Goal: Task Accomplishment & Management: Use online tool/utility

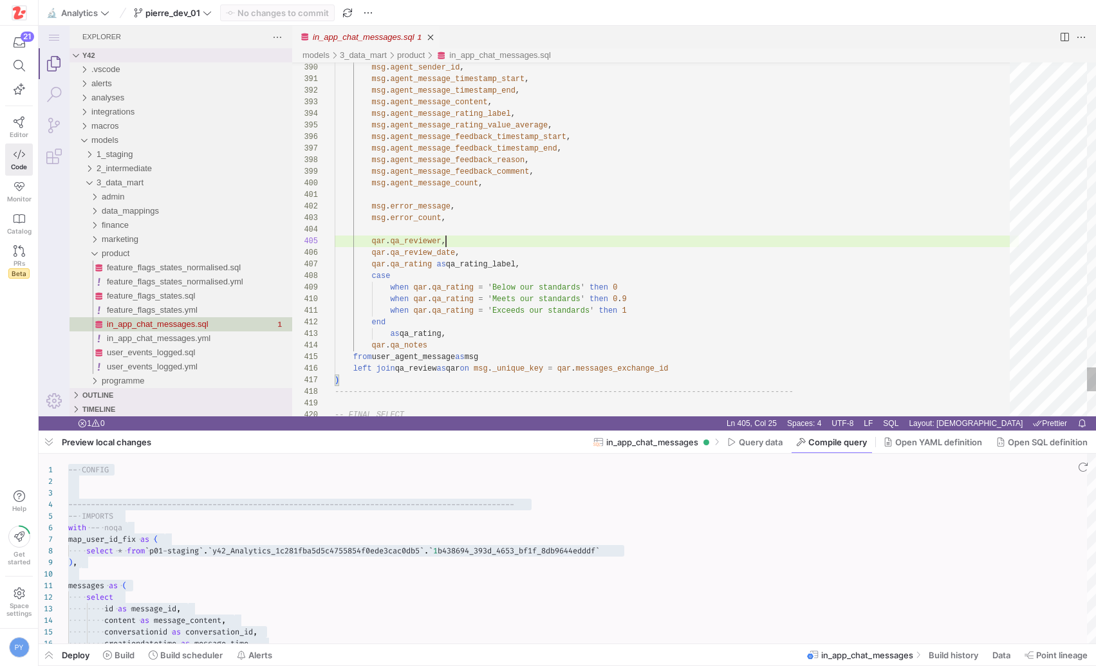
scroll to position [46, 111]
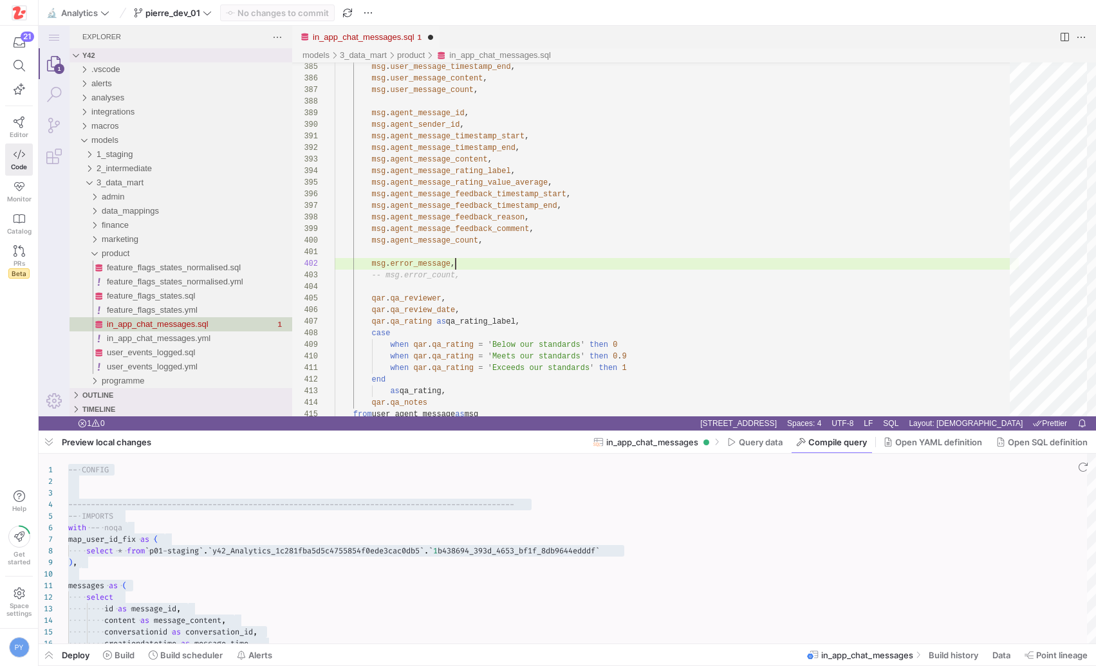
scroll to position [12, 135]
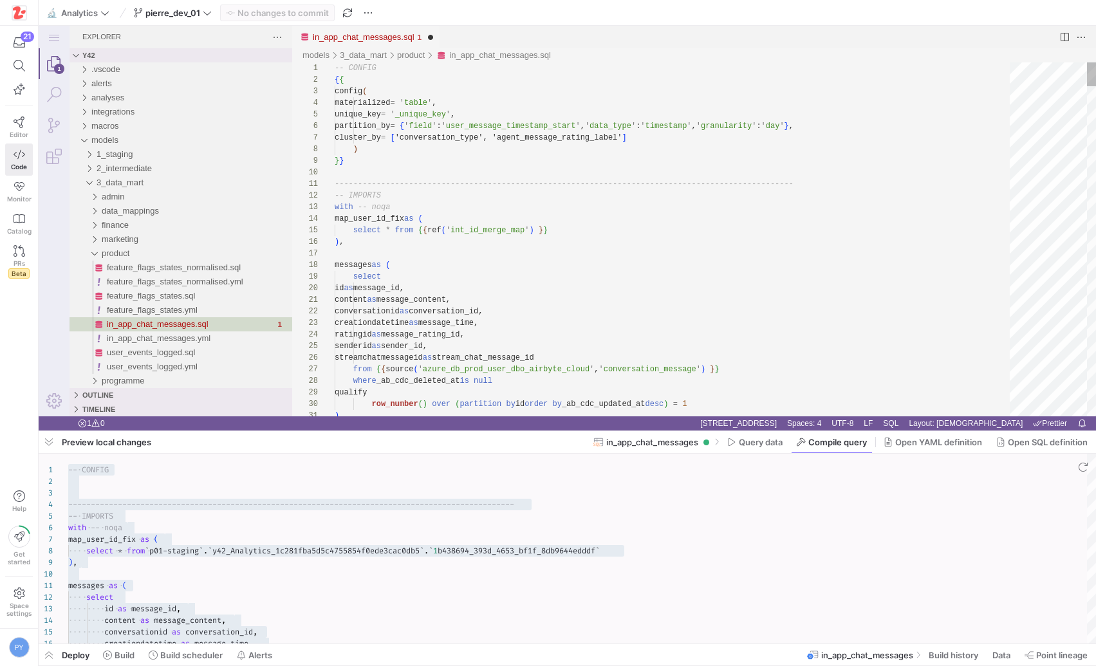
type textarea "-------------------------------------------------------------------------------…"
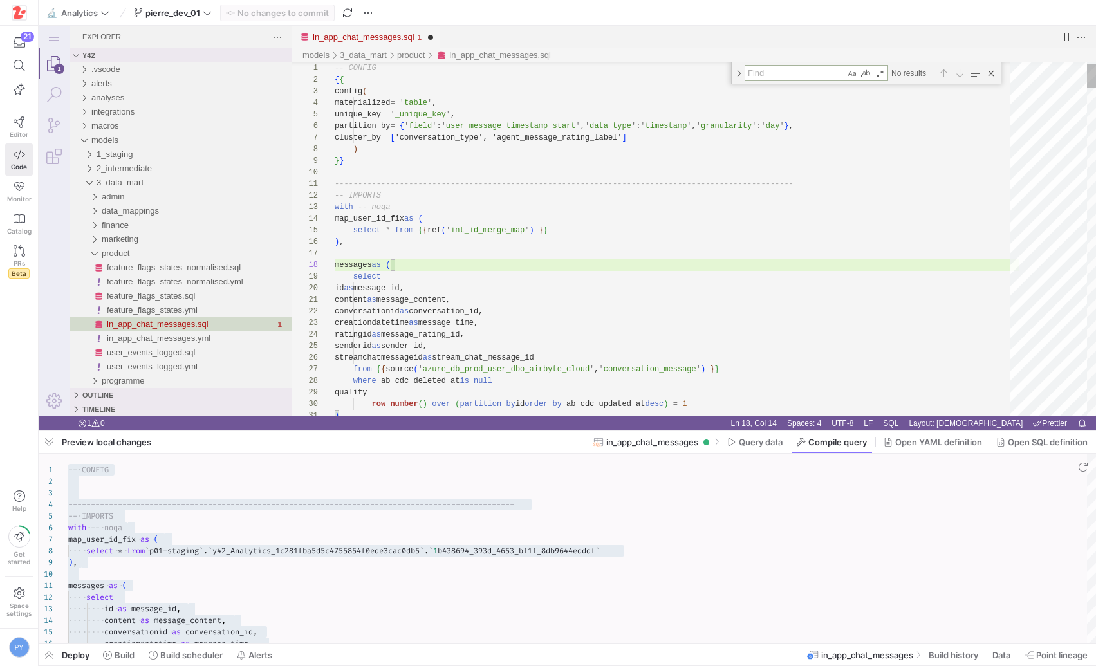
type textarea "e"
type textarea "content as message_content, conversationid as conversation_id, creationdatetime…"
type textarea "er"
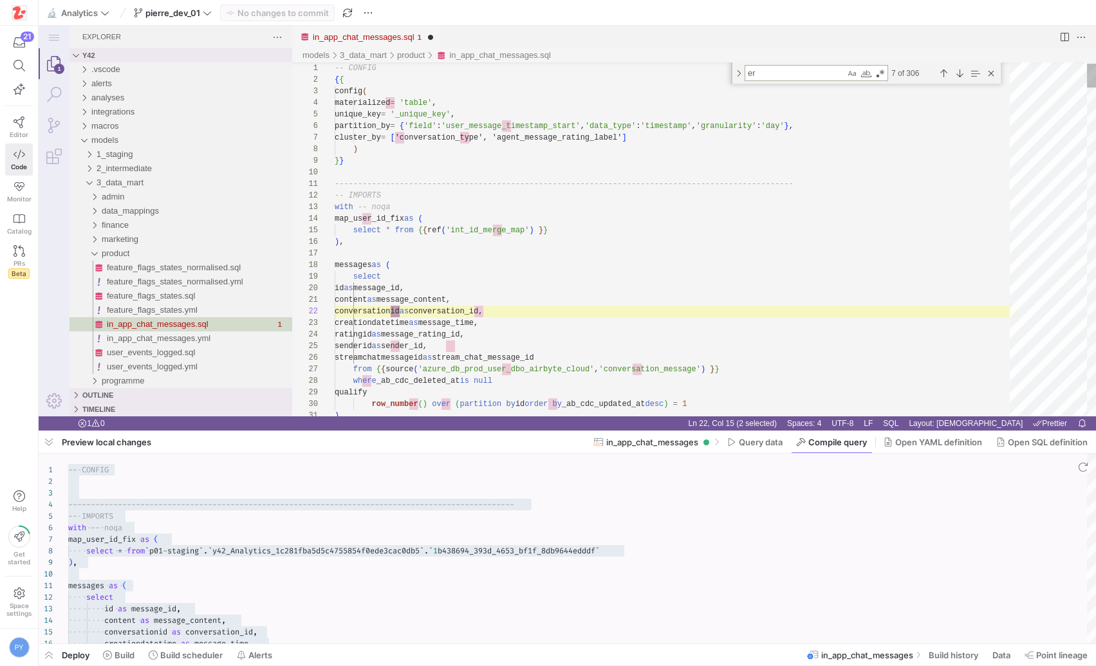
type textarea "from {{ source('mixpanel_2164585_prod_multischema_01', 'chat_user_left_message_…"
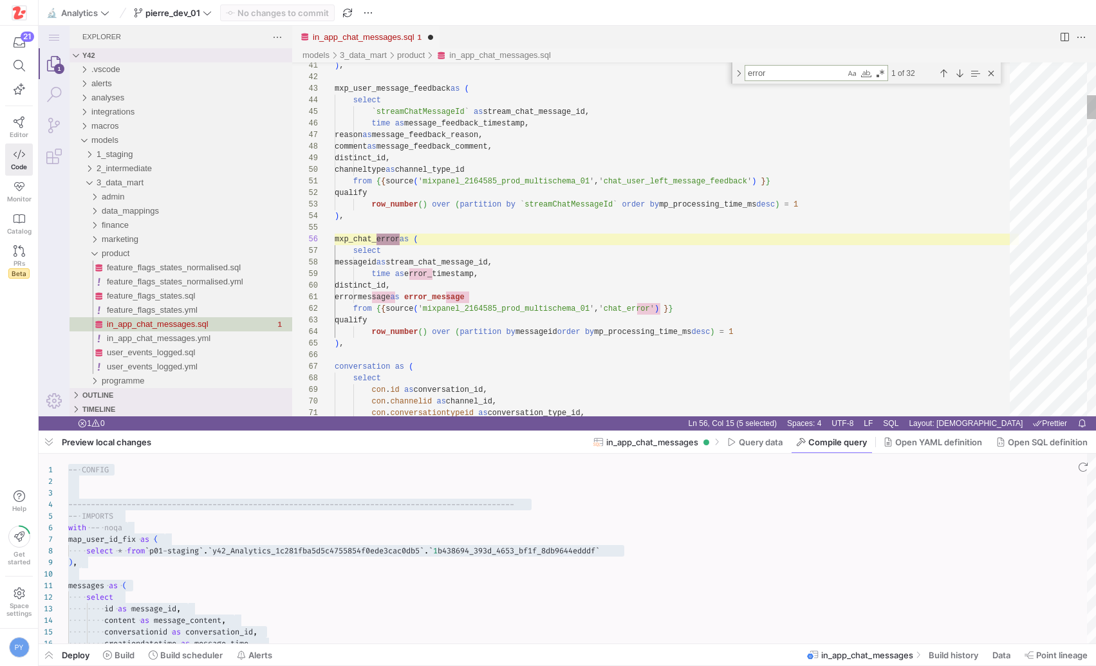
type textarea "error"
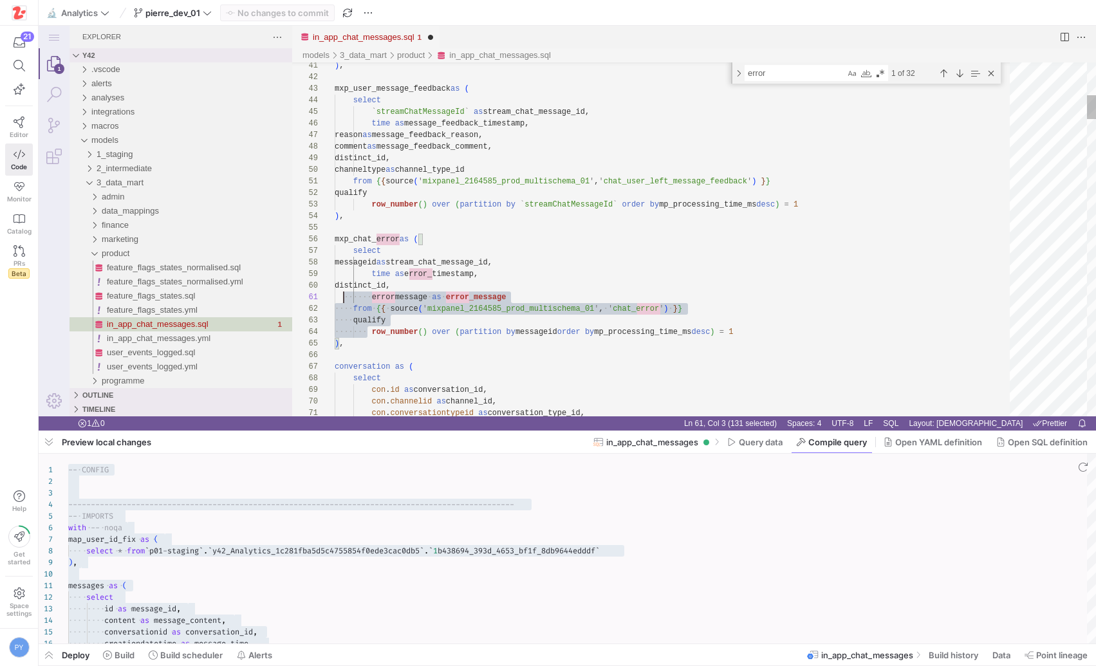
scroll to position [81, 0]
drag, startPoint x: 367, startPoint y: 337, endPoint x: 322, endPoint y: 264, distance: 85.9
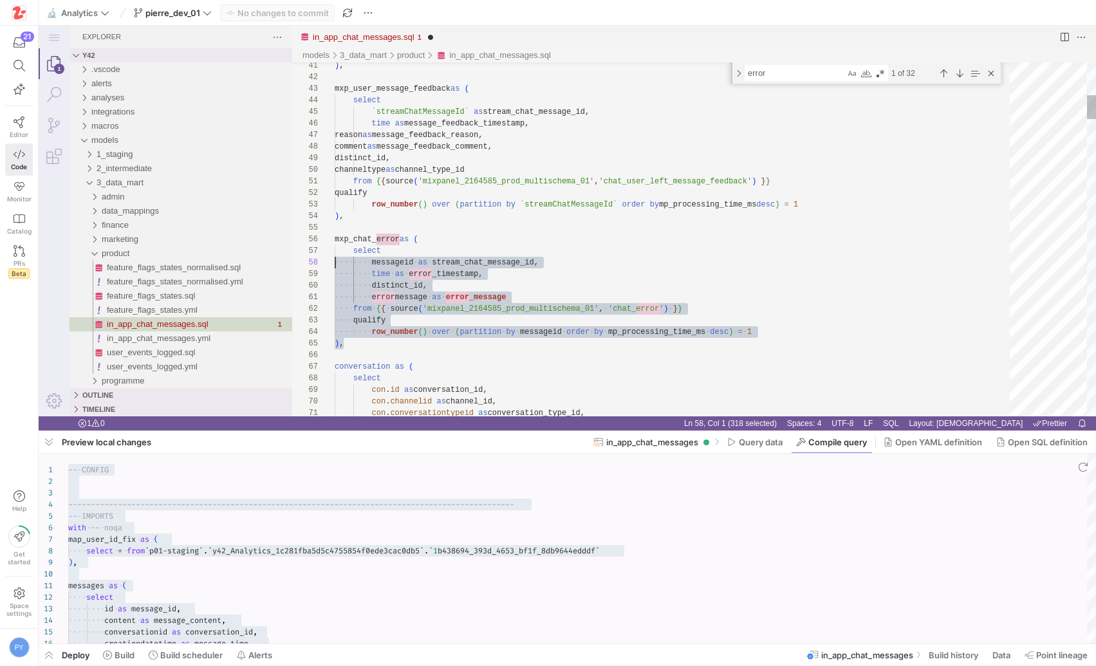
scroll to position [58, 0]
drag, startPoint x: 354, startPoint y: 344, endPoint x: 312, endPoint y: 235, distance: 117.3
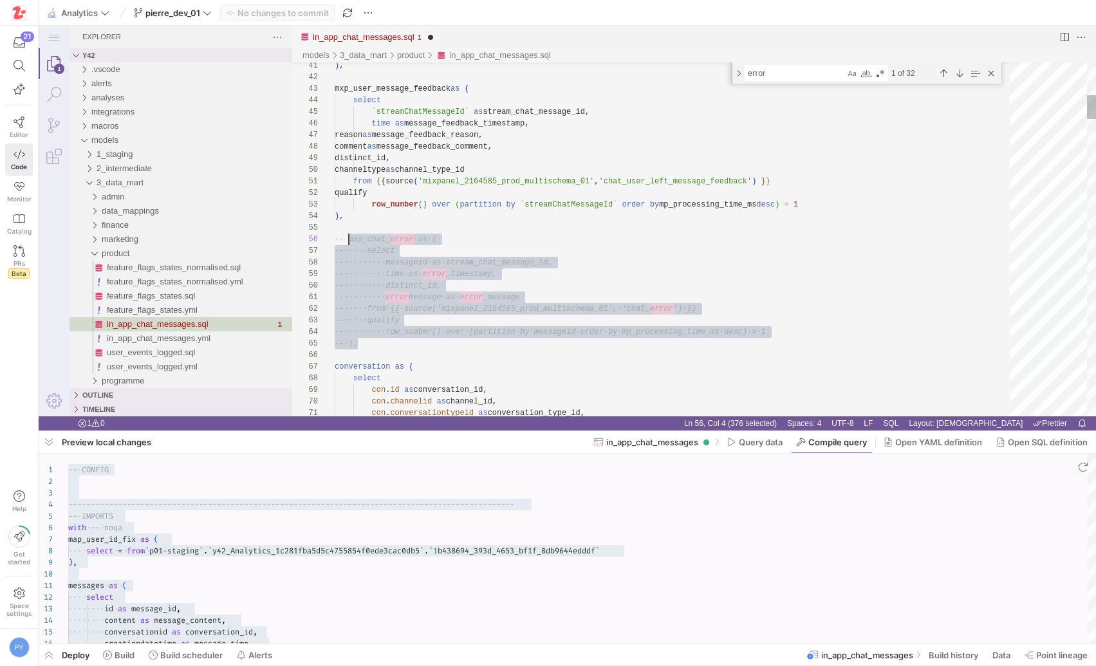
scroll to position [58, 14]
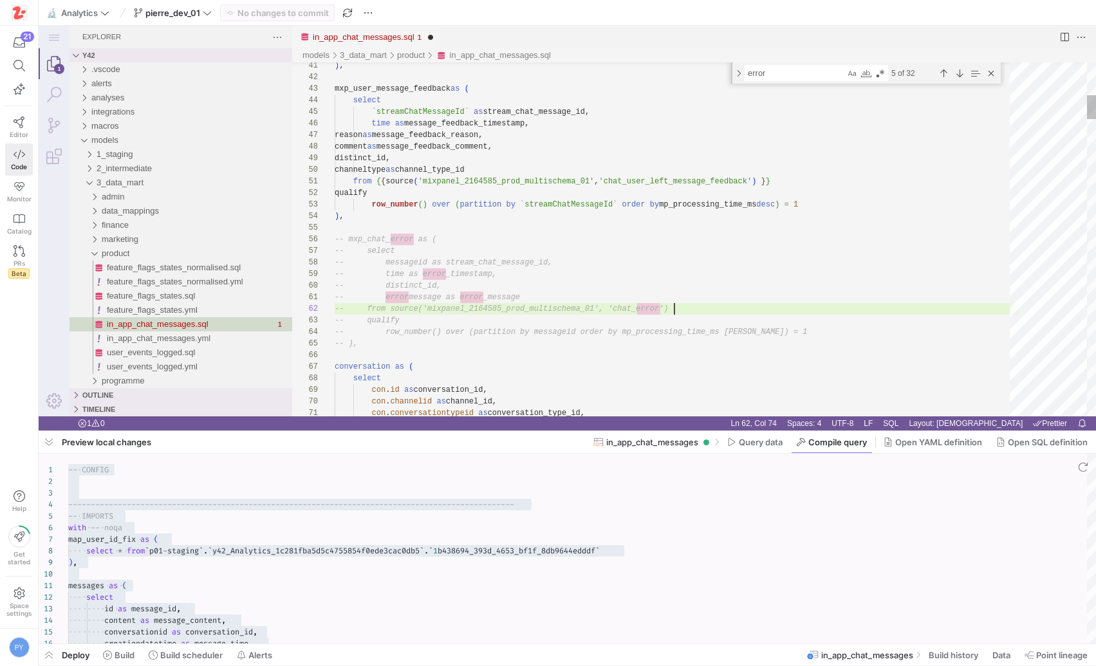
scroll to position [12, 340]
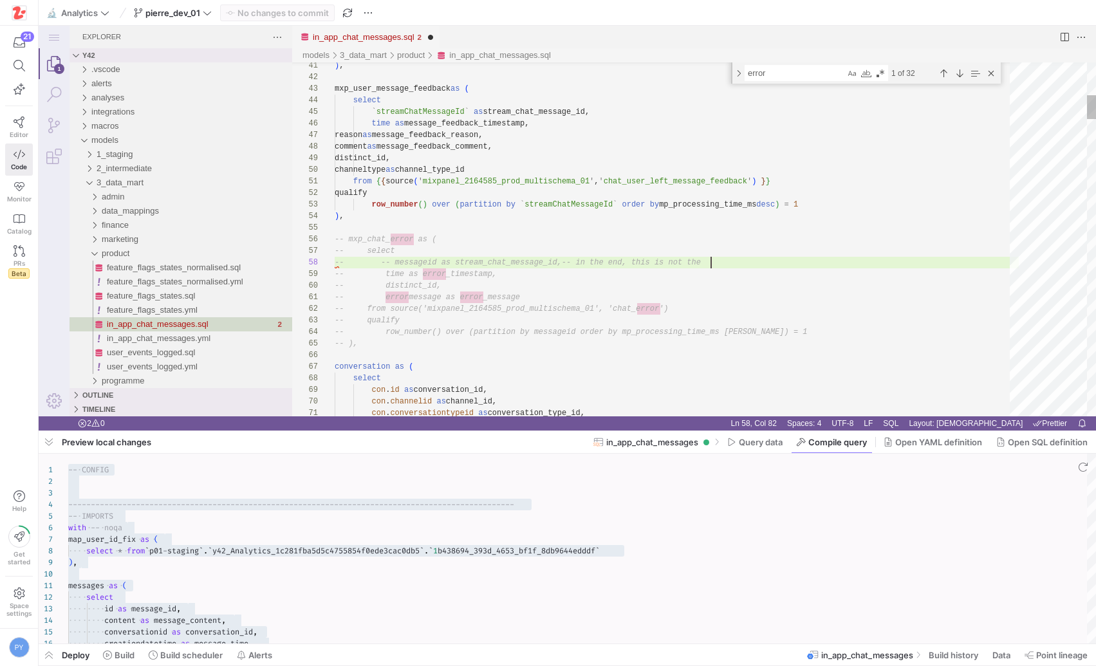
scroll to position [81, 376]
paste textarea "stream_chat_message_id"
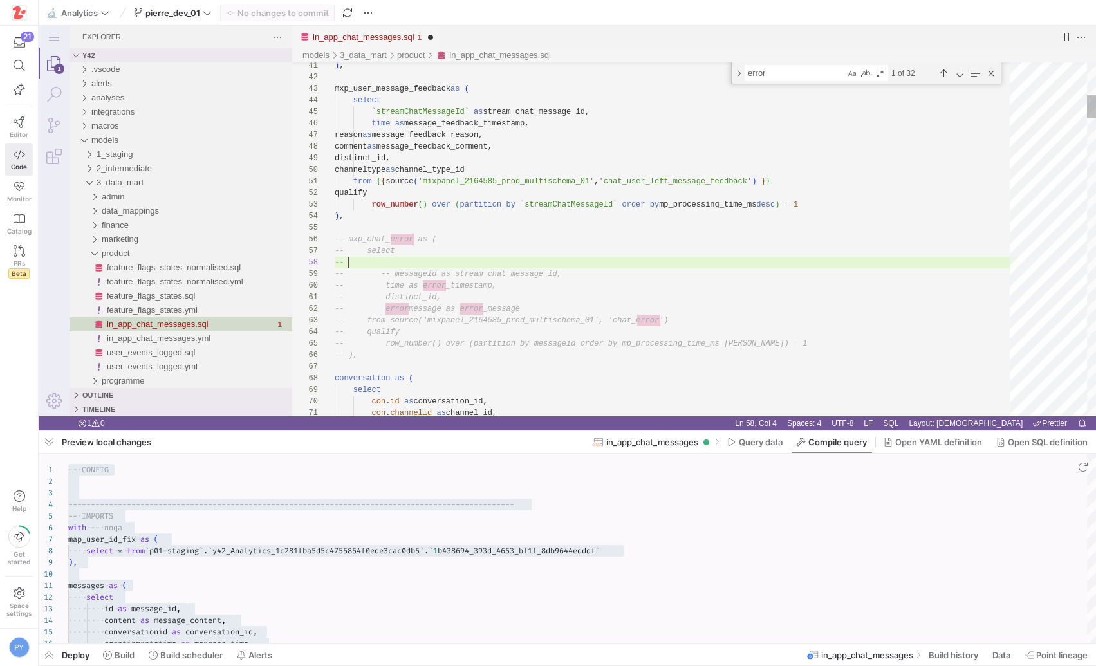
paste textarea "-- in the end, this is not the stream_chat_message_id"
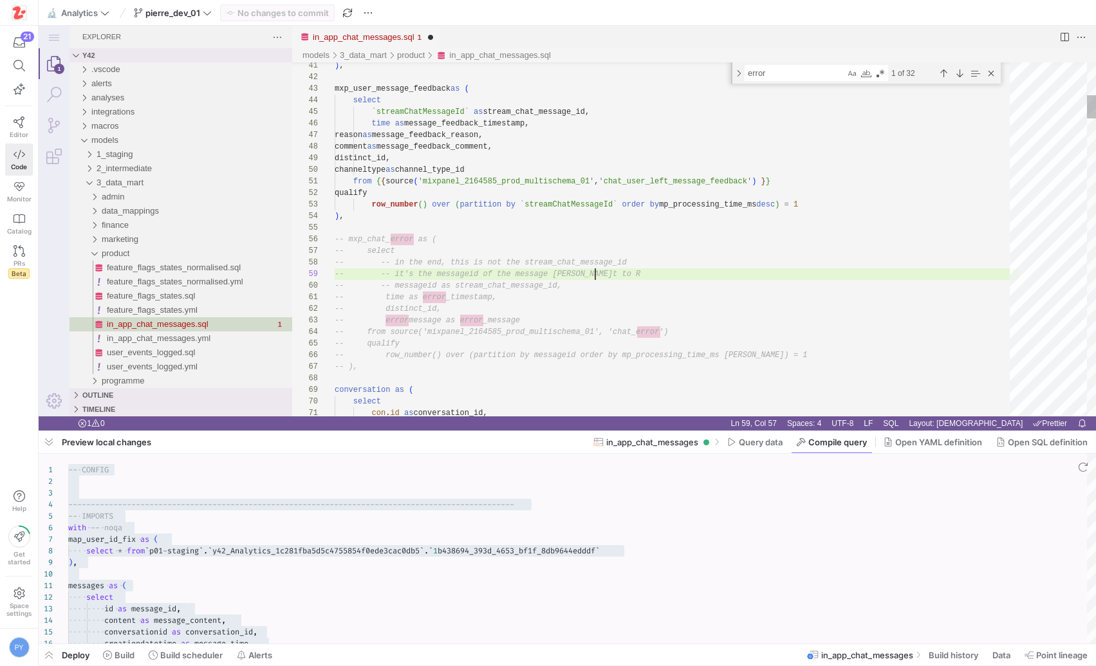
scroll to position [93, 270]
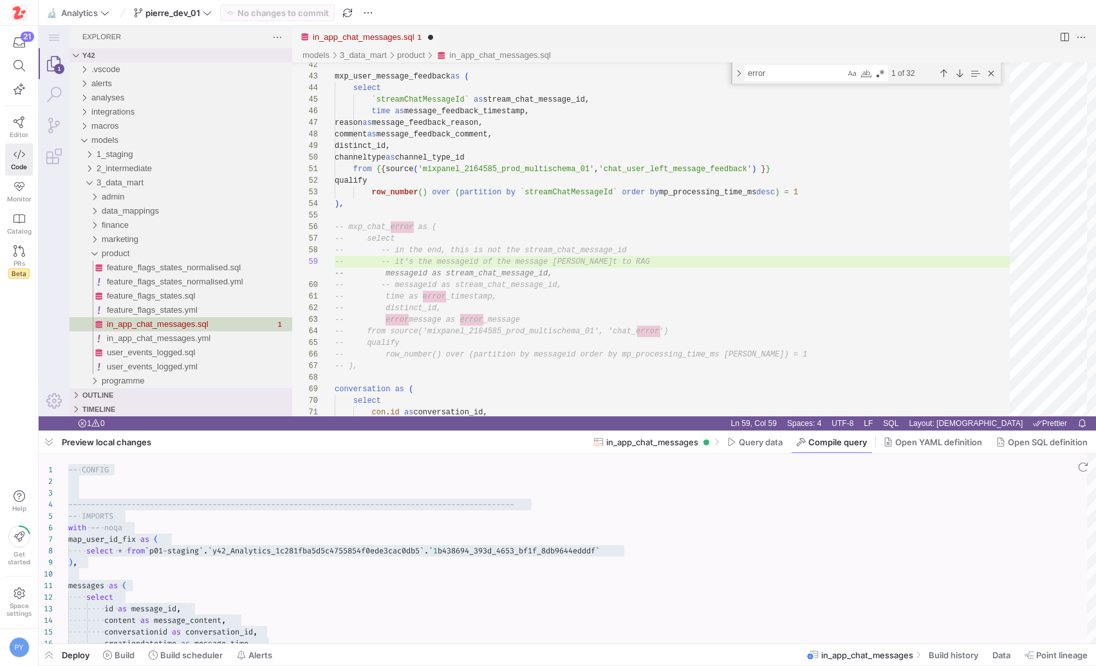
type textarea "from {{ source('mixpanel_2164585_prod_multischema_01', 'chat_user_left_message_…"
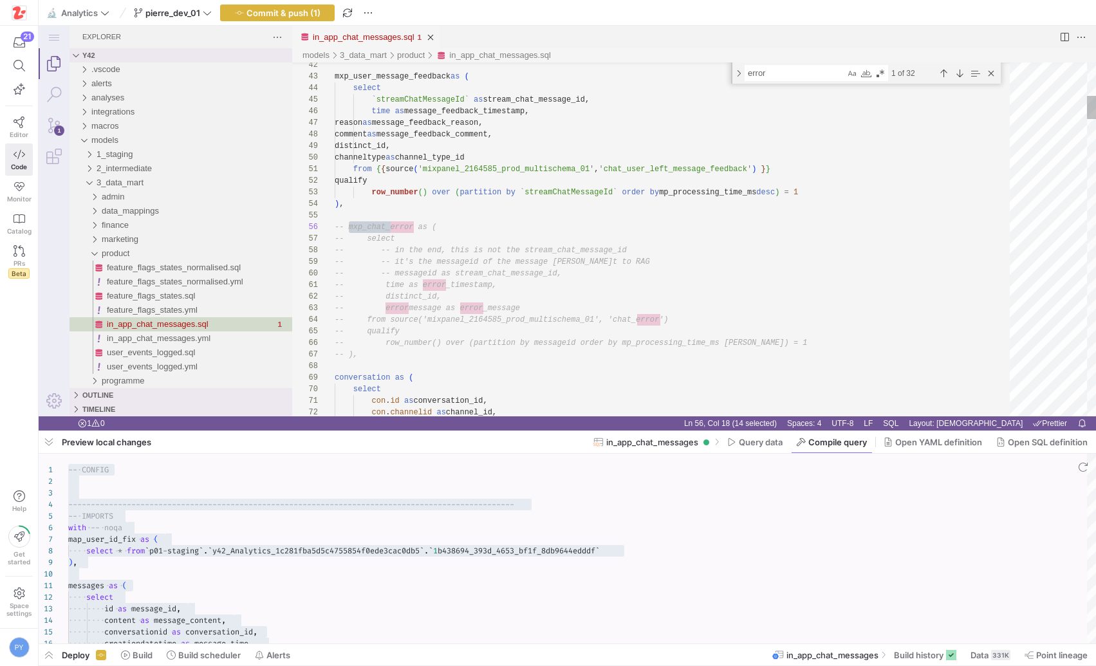
type textarea "mxp_chat_error"
click at [959, 77] on div "Next Match (Enter)" at bounding box center [959, 73] width 14 height 14
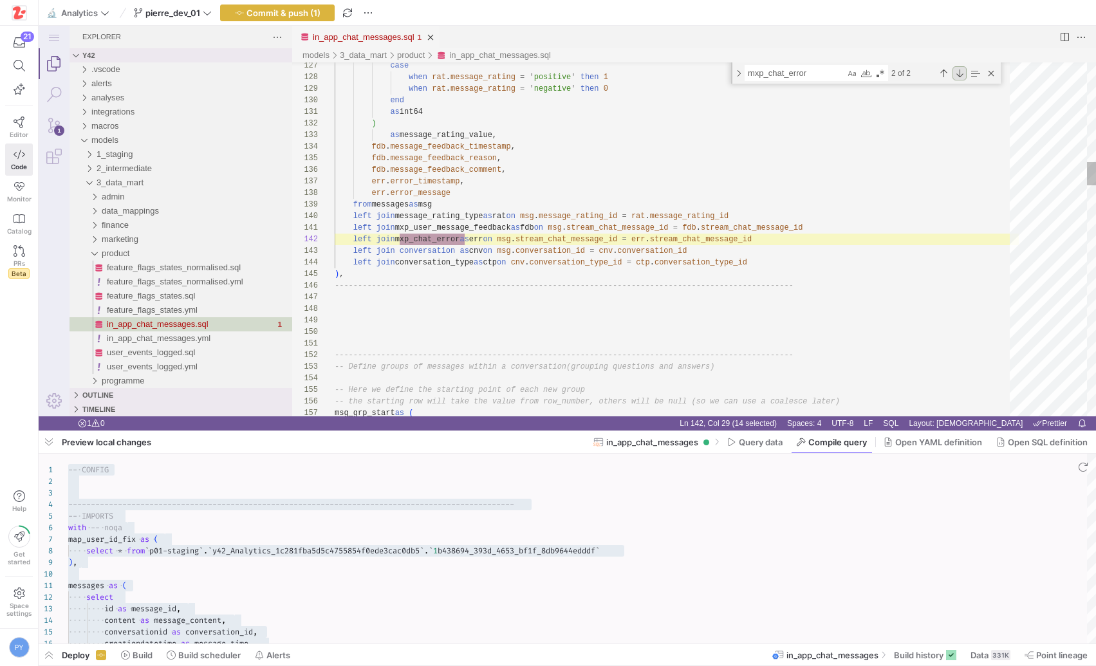
scroll to position [116, 130]
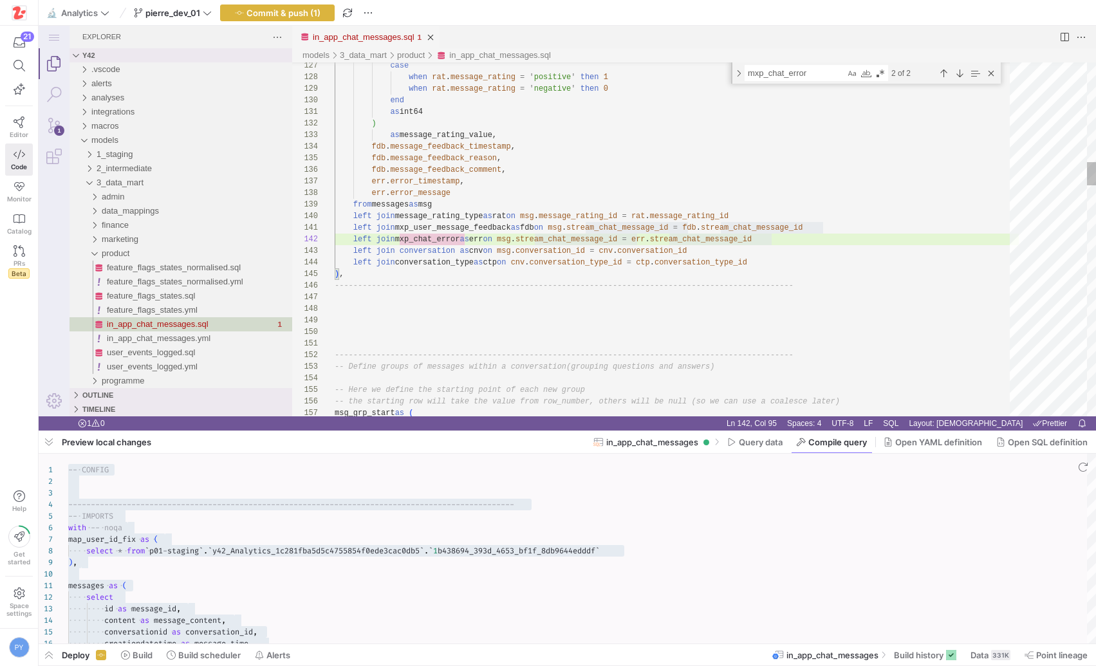
type textarea "left join mxp_user_message_feedback as fdb on [DOMAIN_NAME]_chat_message_id = […"
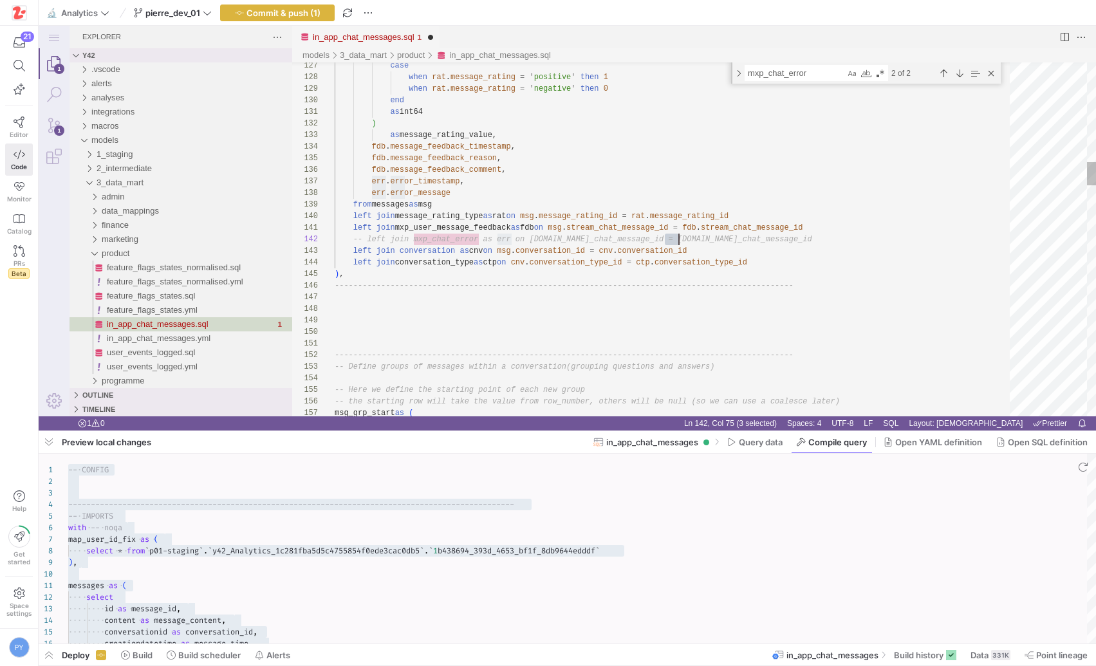
scroll to position [12, 349]
type textarea "err."
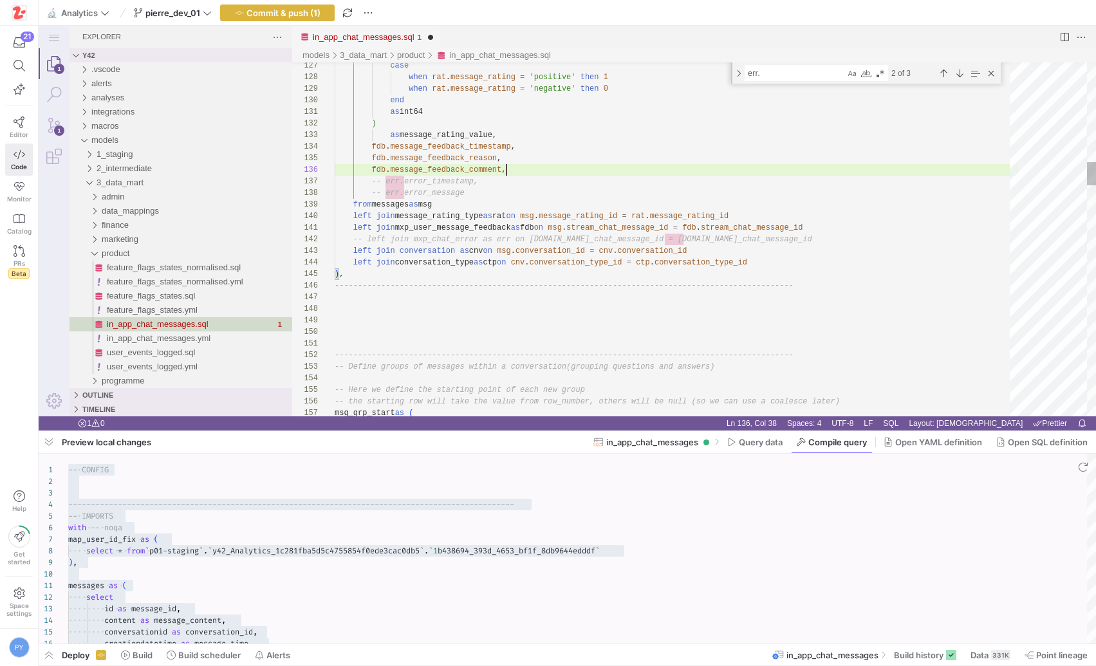
type textarea "as int64 ) as message_rating_value, fdb.message_feedback_timestamp, fdb.message…"
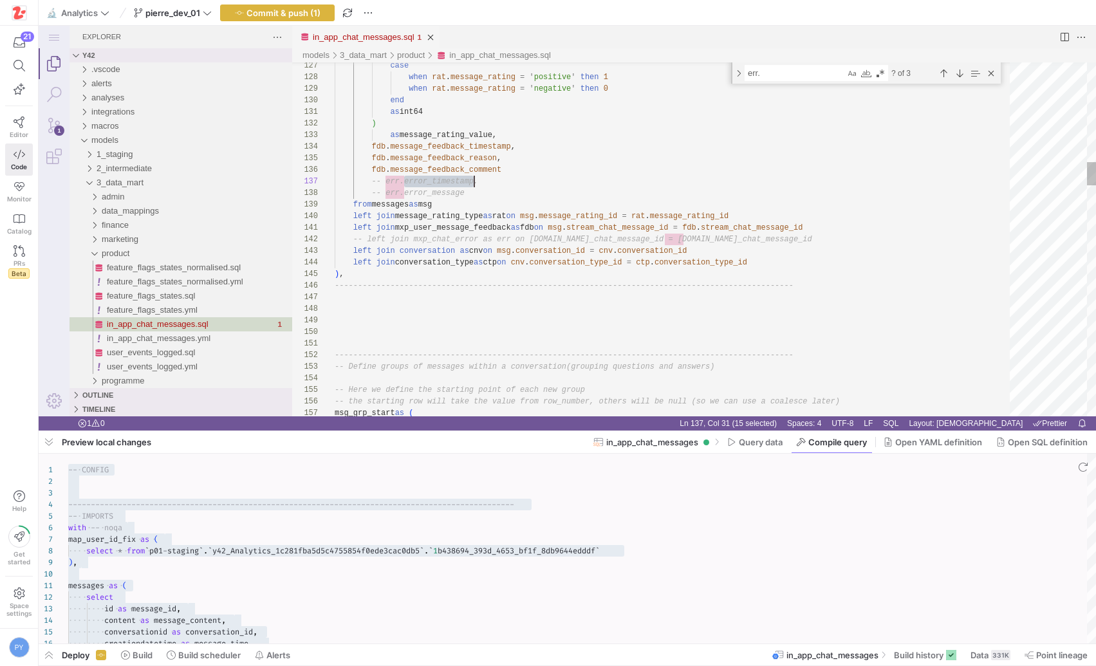
scroll to position [69, 140]
type textarea "error_timestamp"
click at [957, 71] on div "Next Match (Enter)" at bounding box center [959, 73] width 14 height 14
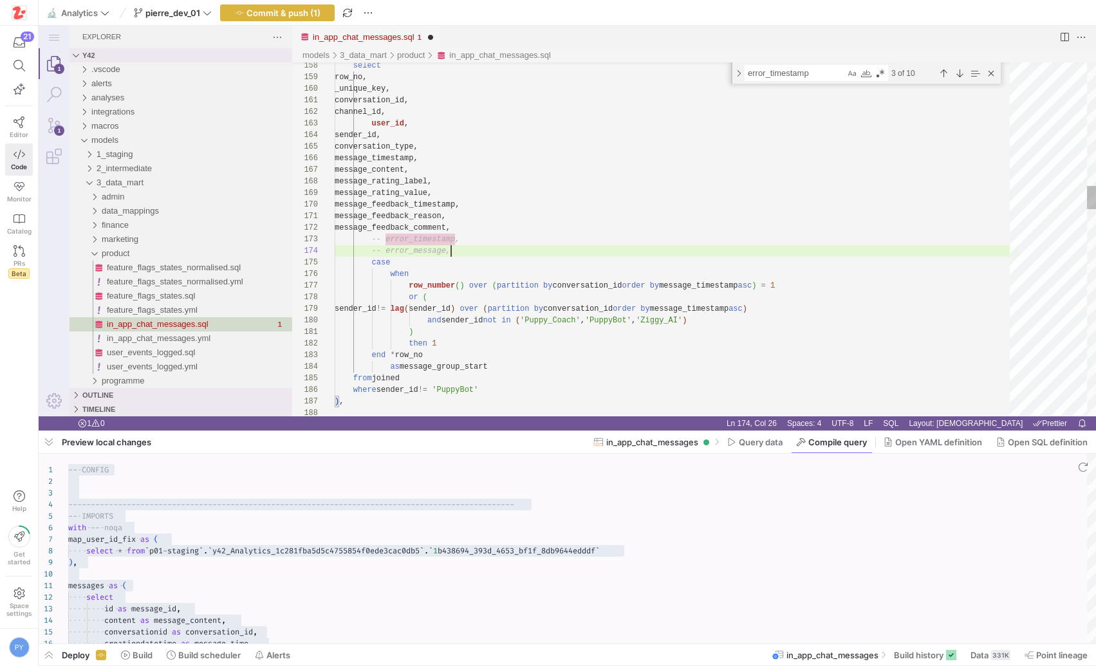
scroll to position [35, 116]
click at [955, 78] on div "Next Match (Enter)" at bounding box center [959, 73] width 14 height 14
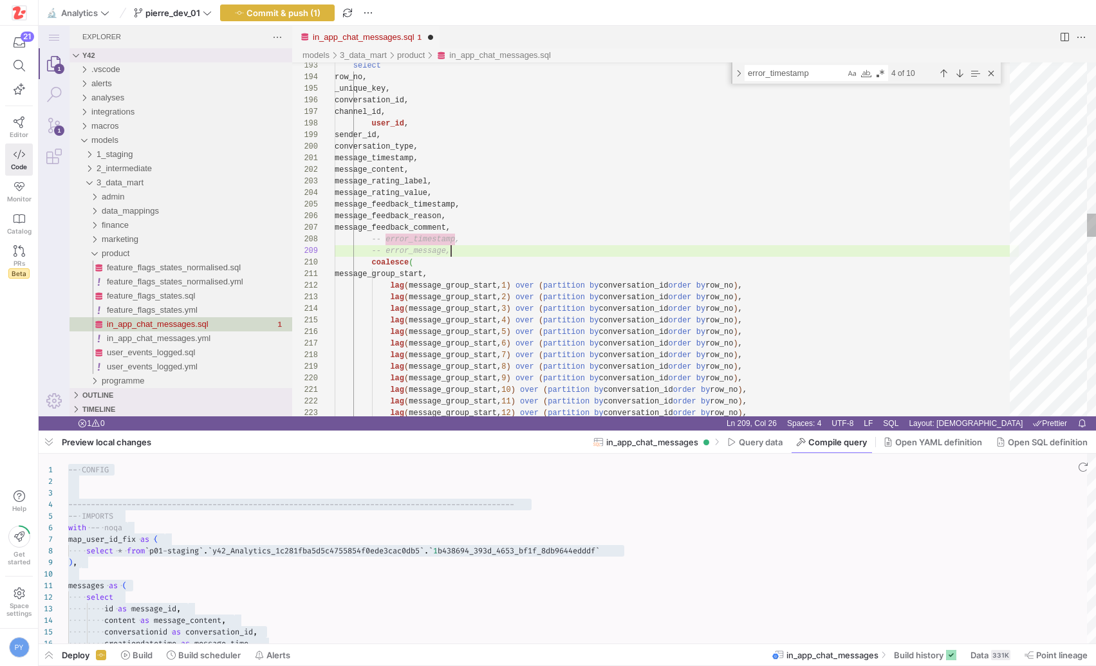
scroll to position [93, 116]
click at [960, 71] on div "Next Match (Enter)" at bounding box center [959, 73] width 14 height 14
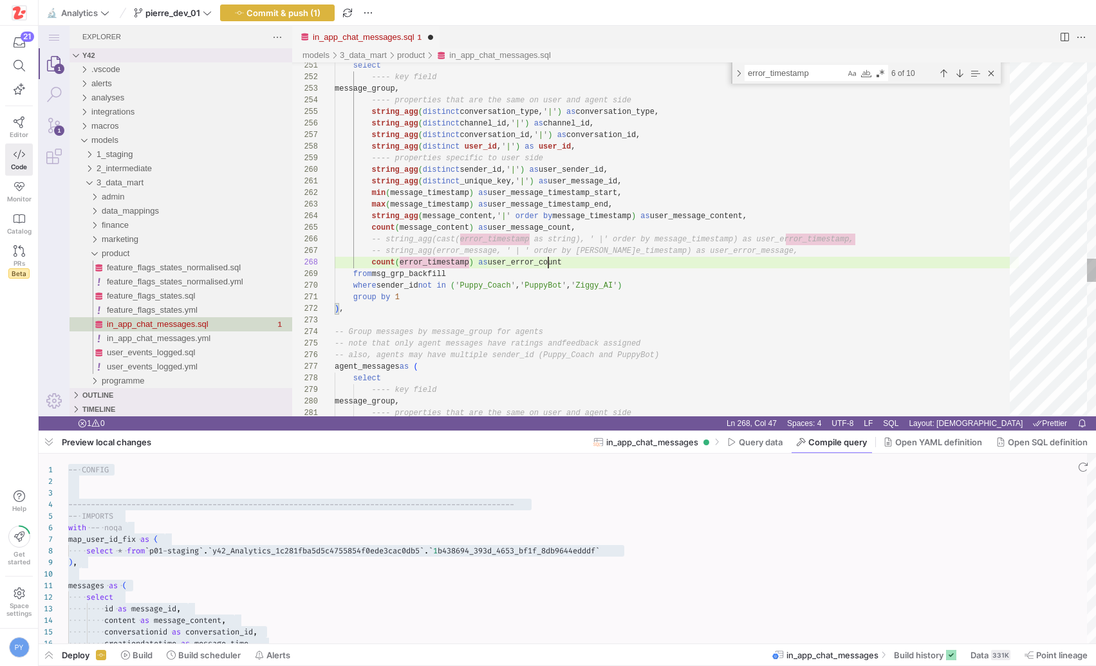
scroll to position [69, 228]
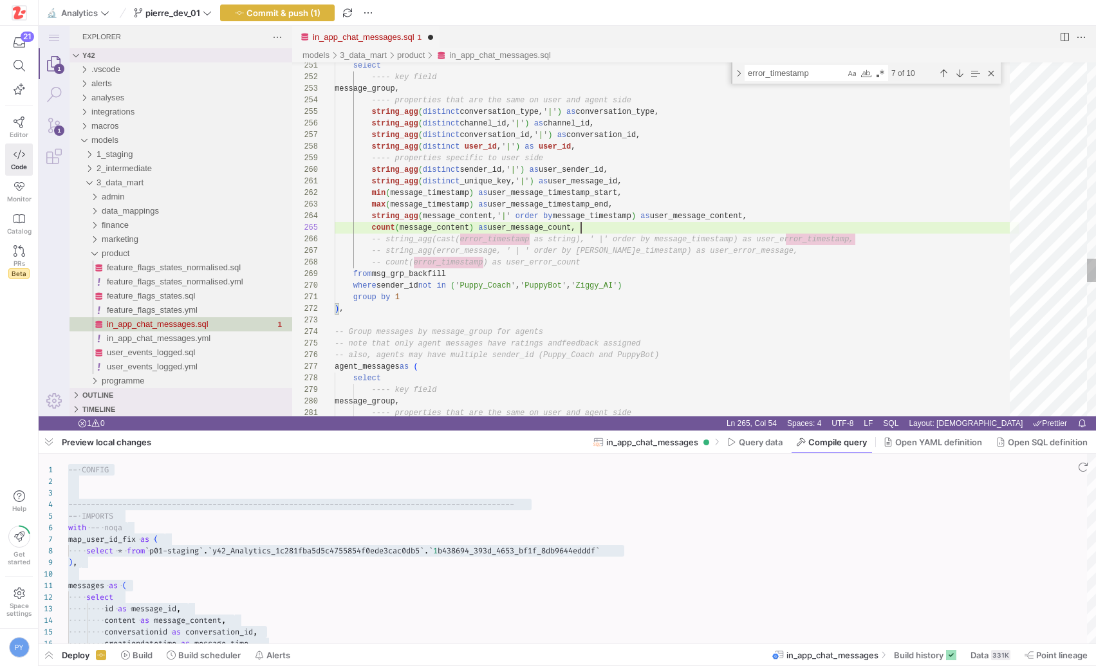
scroll to position [46, 242]
click at [966, 67] on div "4 of 10" at bounding box center [943, 73] width 110 height 16
click at [954, 67] on div "Next Match (Enter)" at bounding box center [959, 73] width 14 height 14
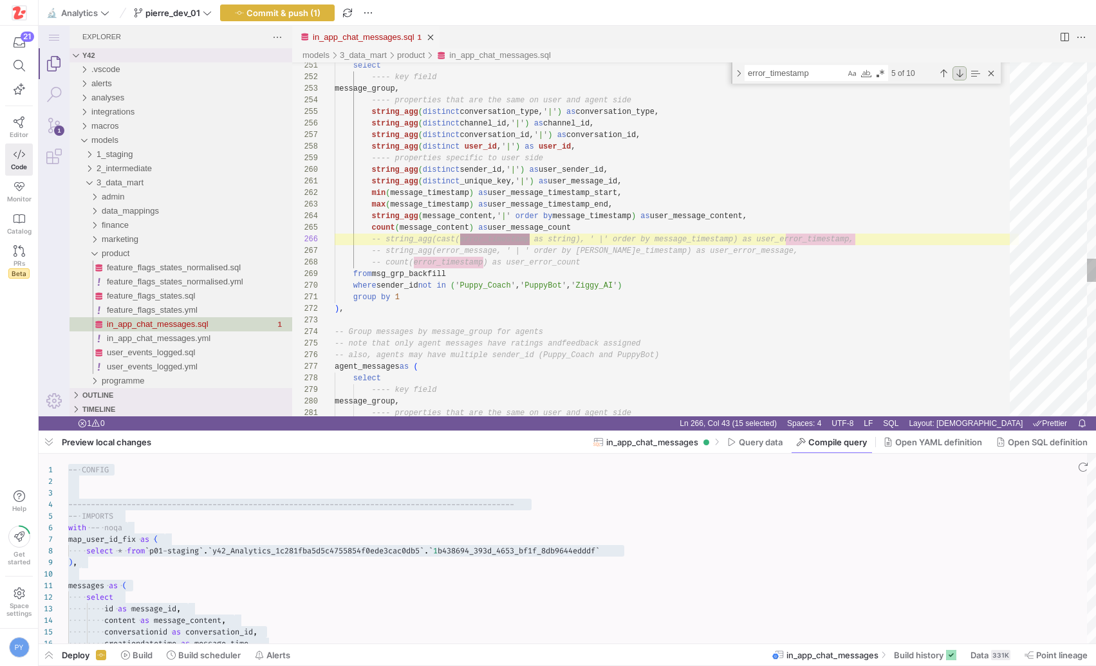
click at [954, 67] on div "Next Match (Enter)" at bounding box center [959, 73] width 14 height 14
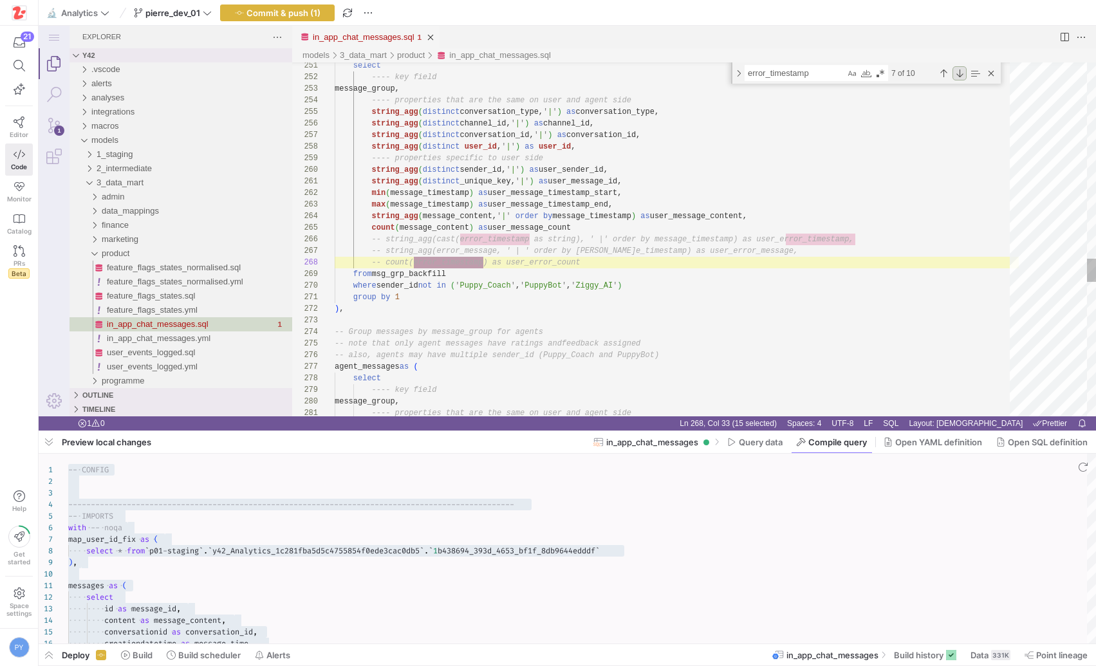
click at [954, 67] on div "Next Match (Enter)" at bounding box center [959, 73] width 14 height 14
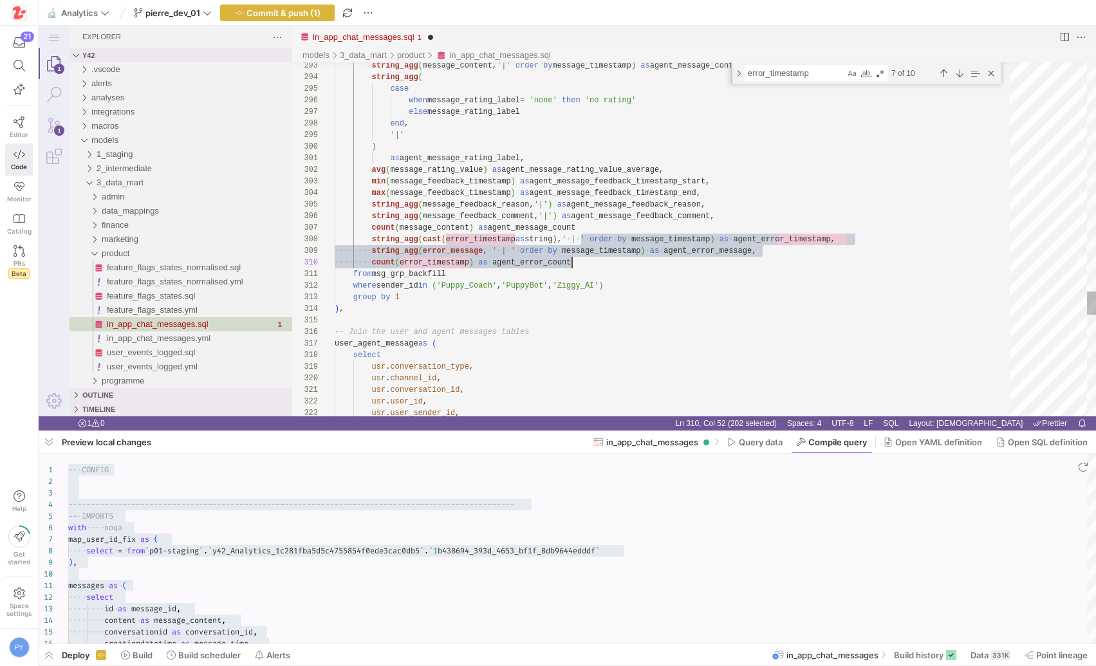
scroll to position [69, 251]
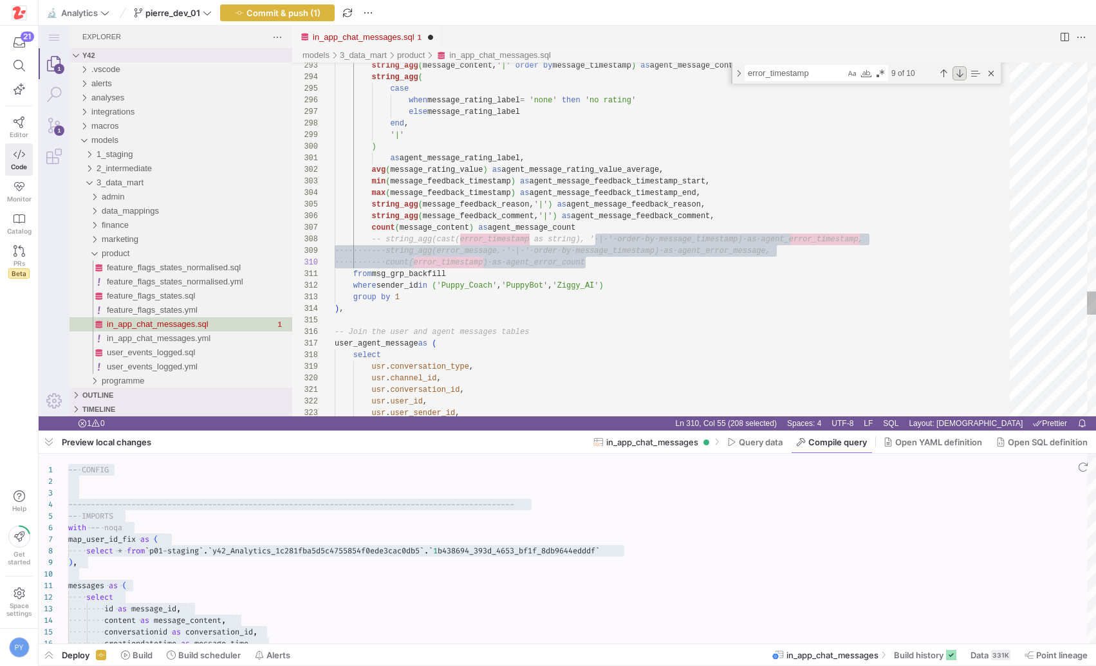
click at [959, 77] on div "Next Match (Enter)" at bounding box center [959, 73] width 14 height 14
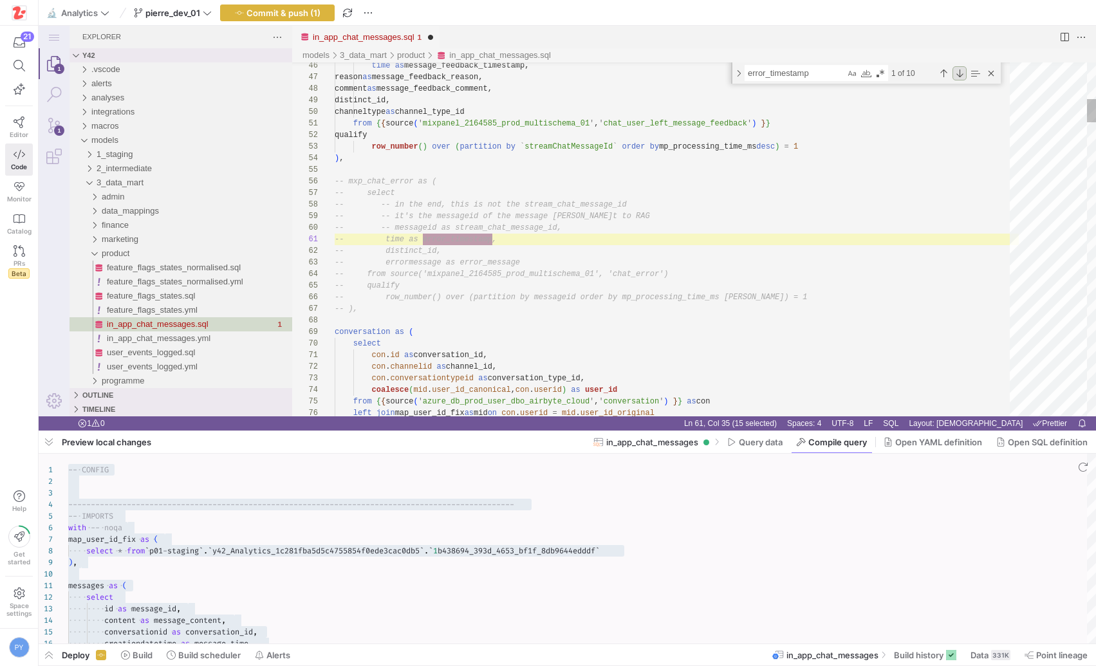
scroll to position [0, 158]
click at [948, 75] on div "Previous Match (⇧Enter)" at bounding box center [943, 73] width 14 height 14
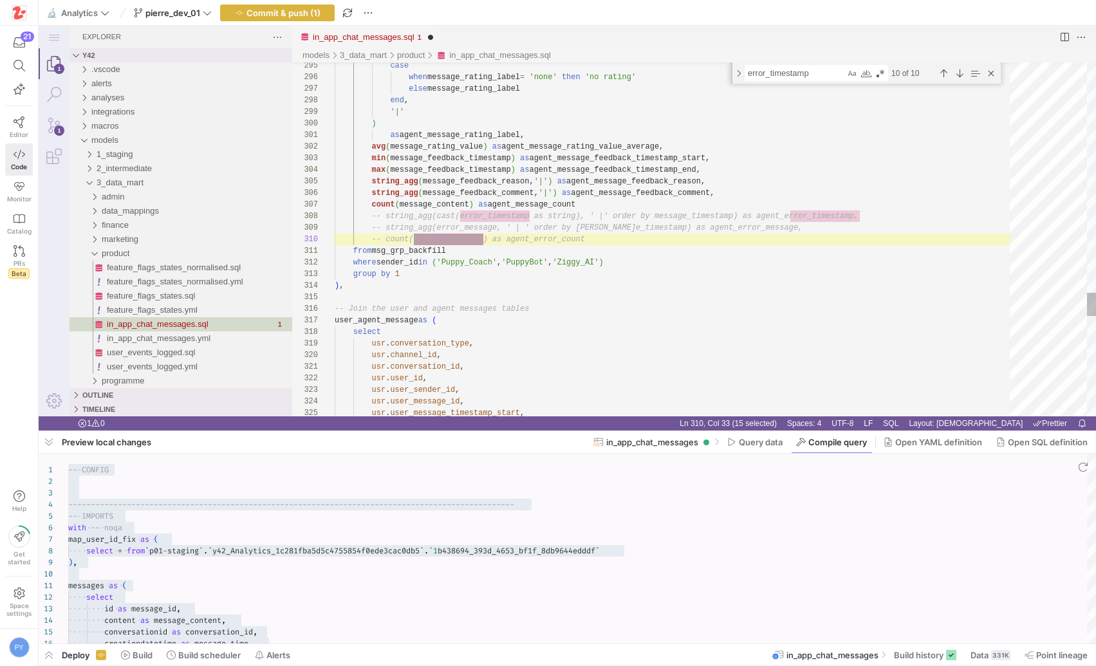
type textarea "from msg_grp_backfill where sender_id in ('Puppy_Coach', 'PuppyBot', 'Ziggy_AI'…"
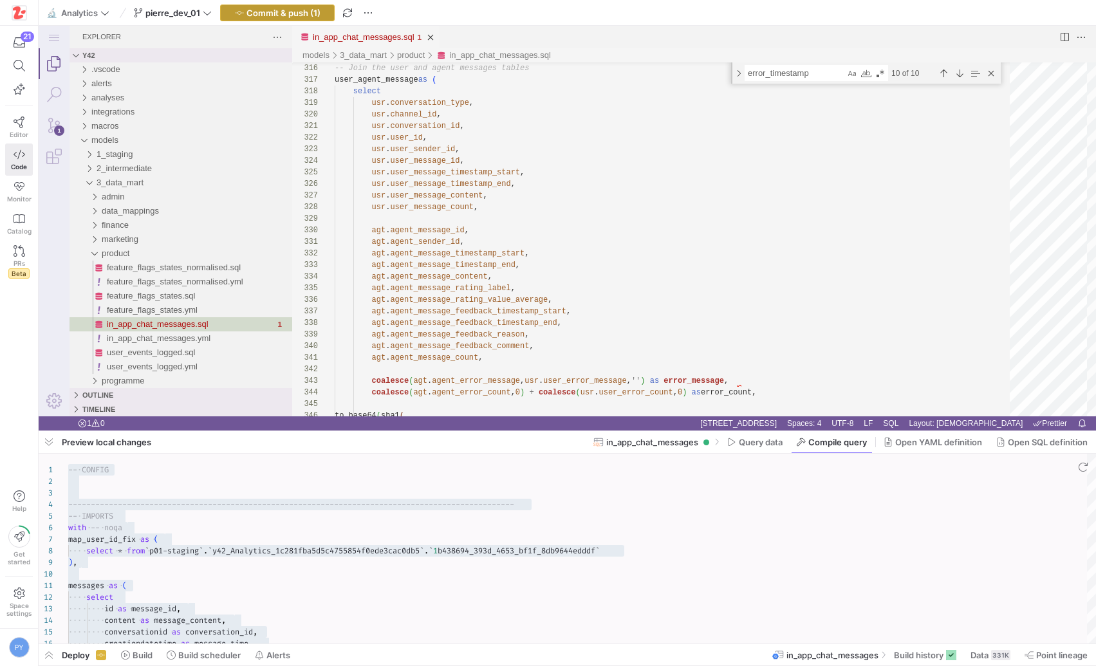
click at [315, 19] on span "button" at bounding box center [277, 12] width 113 height 15
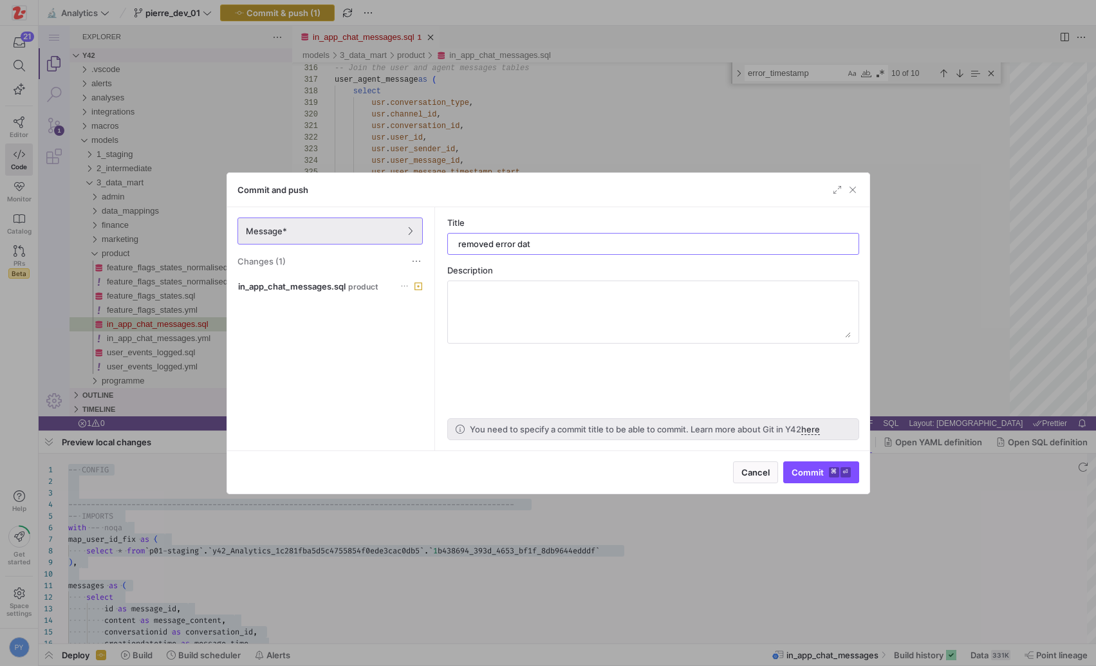
type input "removed error data"
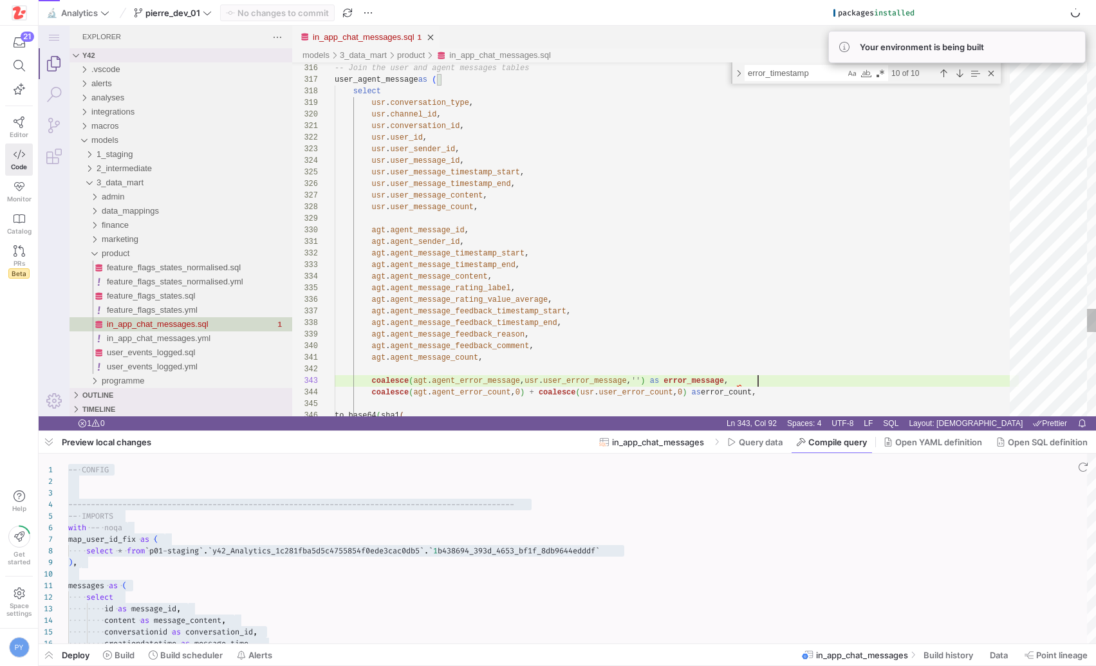
type textarea "agt.agent_message_count, coalesce(agt.agent_error_message, usr.user_error_messa…"
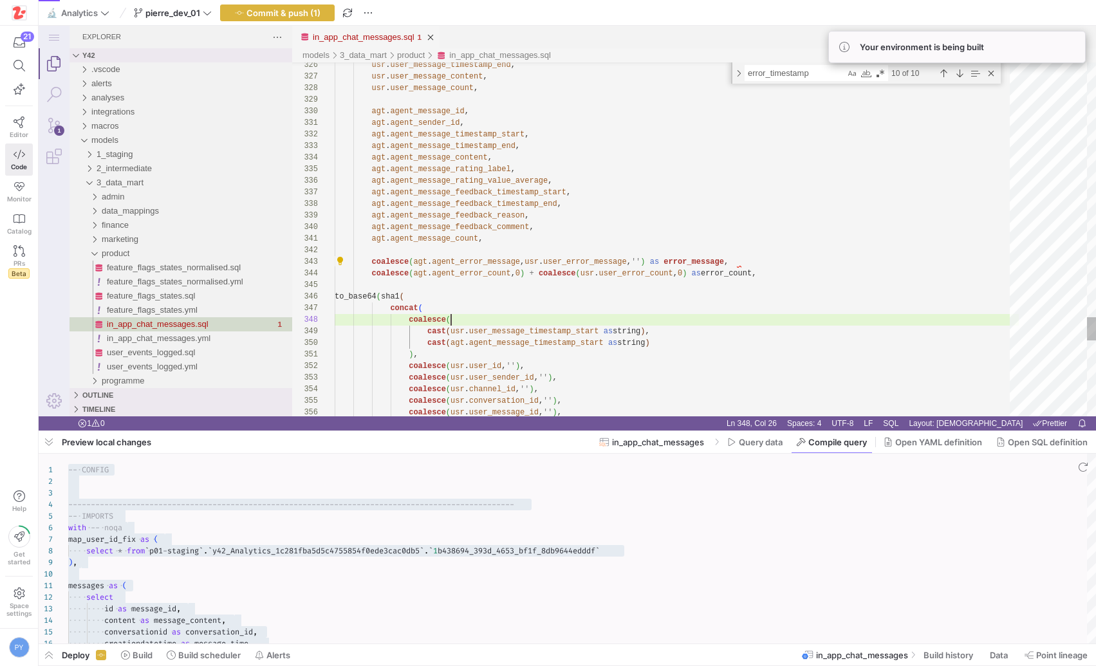
scroll to position [81, 116]
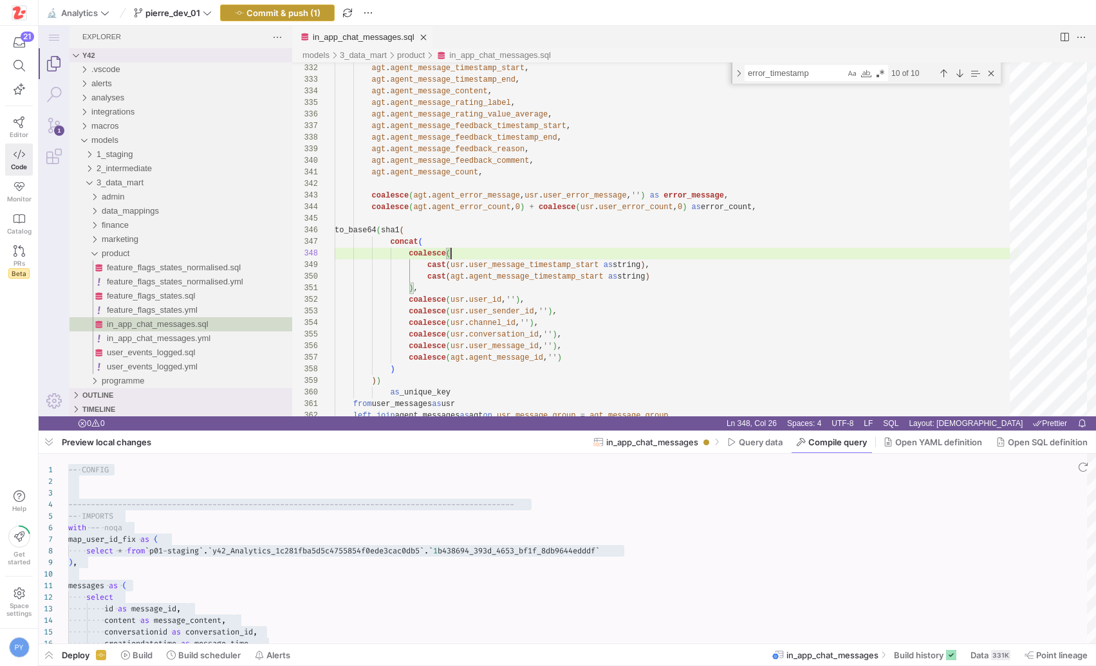
click at [313, 11] on span "Commit & push (1)" at bounding box center [283, 13] width 74 height 10
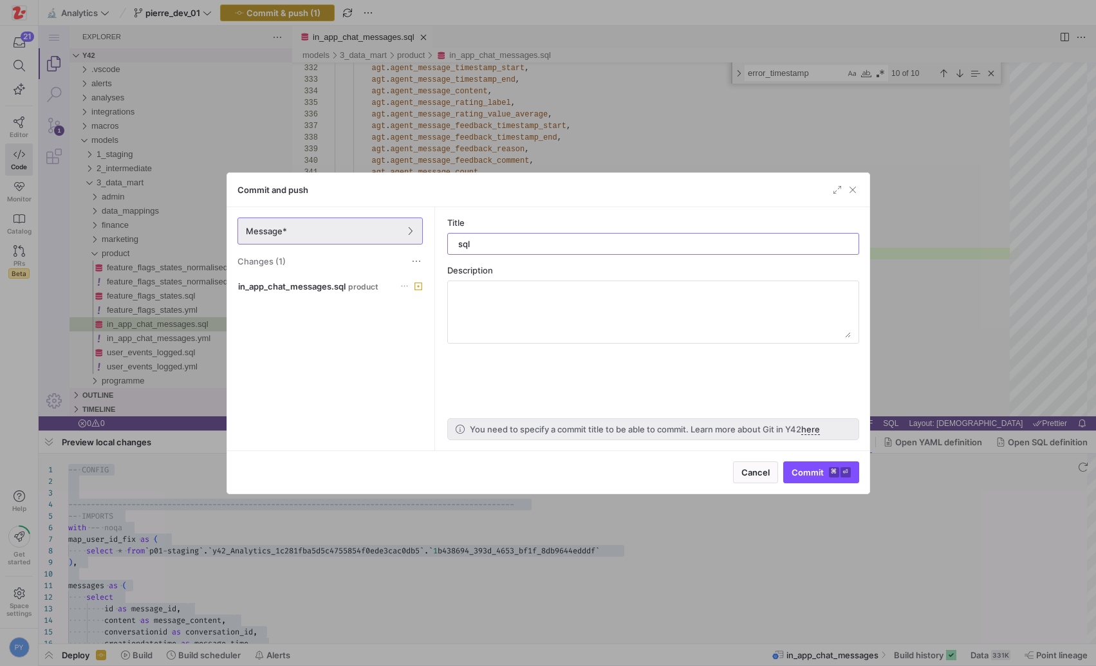
type input "sqlf"
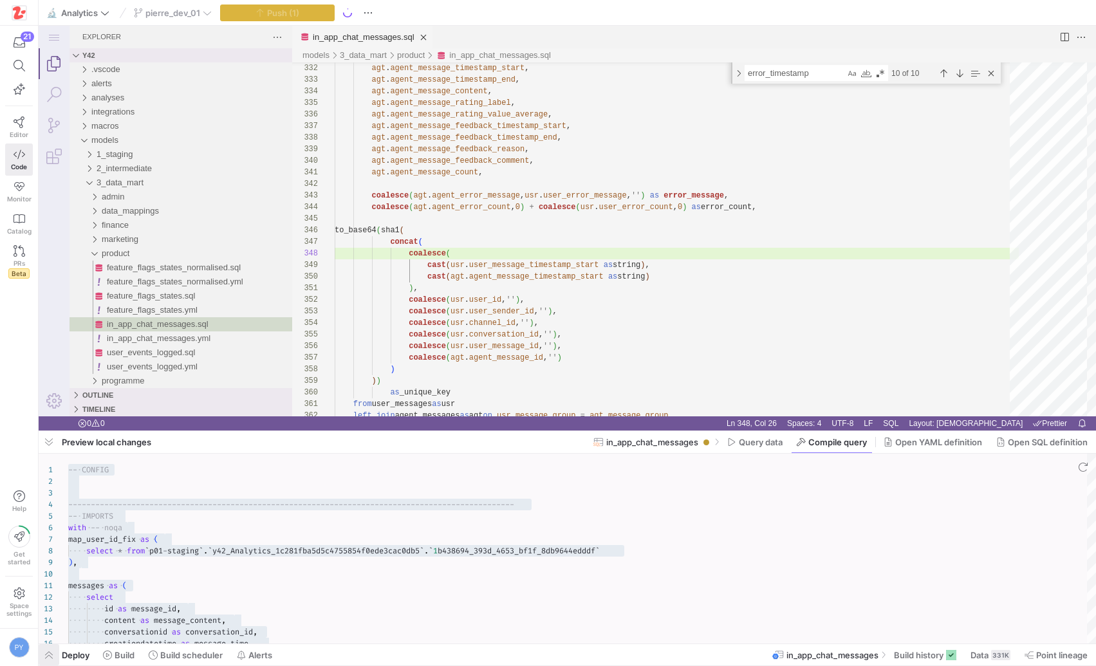
click at [47, 661] on span "button" at bounding box center [49, 654] width 21 height 21
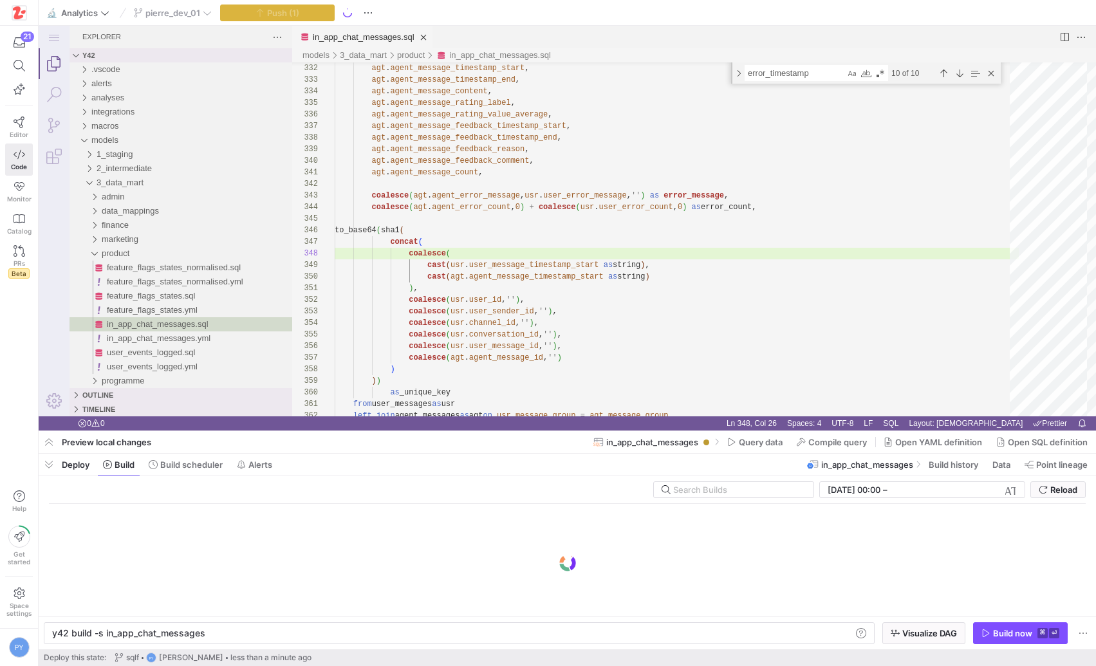
scroll to position [81, 116]
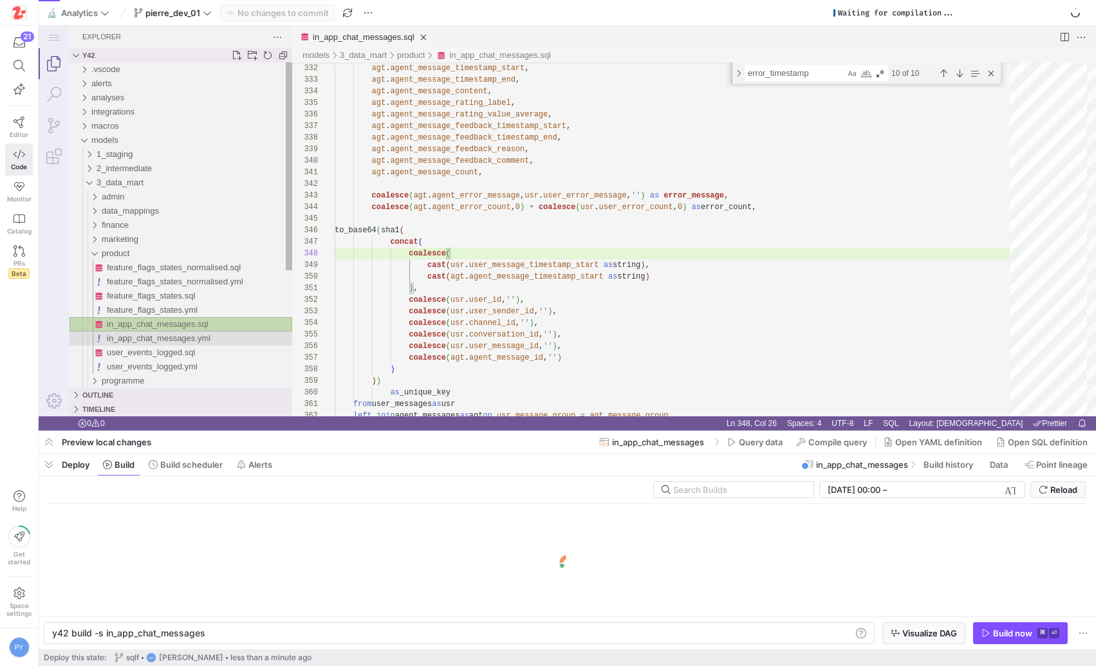
click at [189, 336] on span "in_app_chat_messages.yml" at bounding box center [159, 338] width 104 height 10
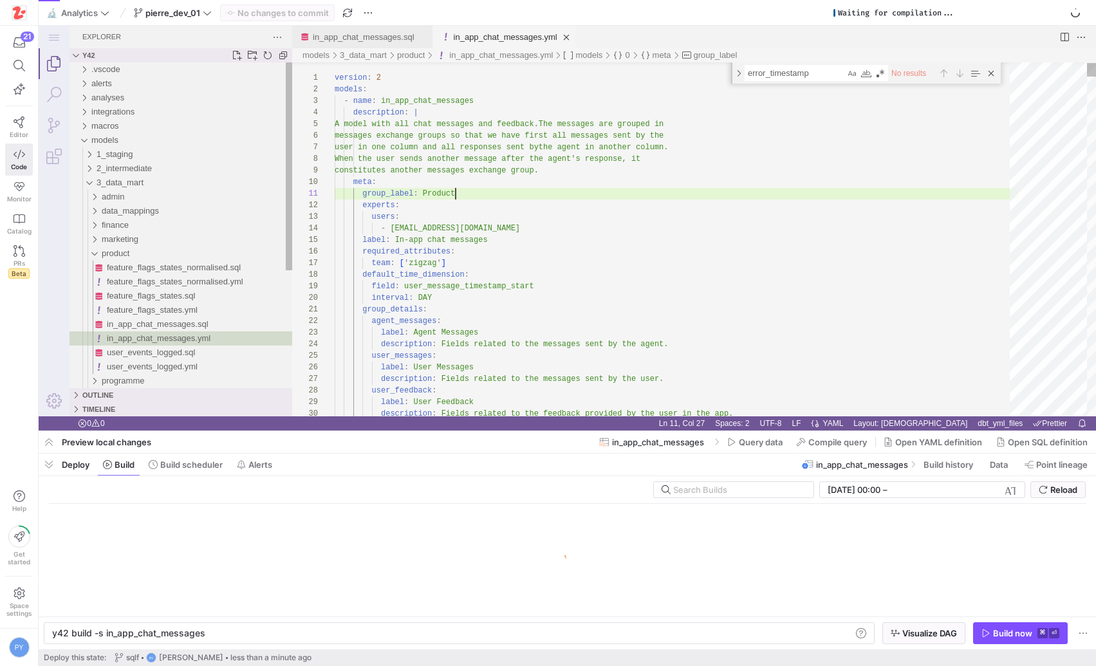
scroll to position [0, 121]
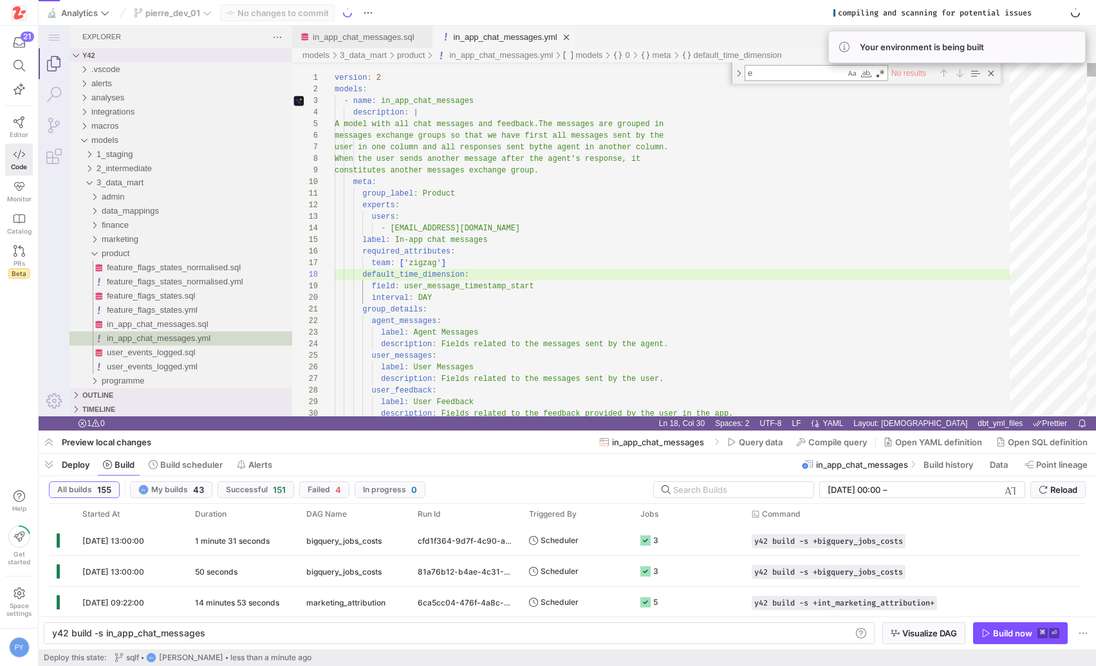
type textarea "er"
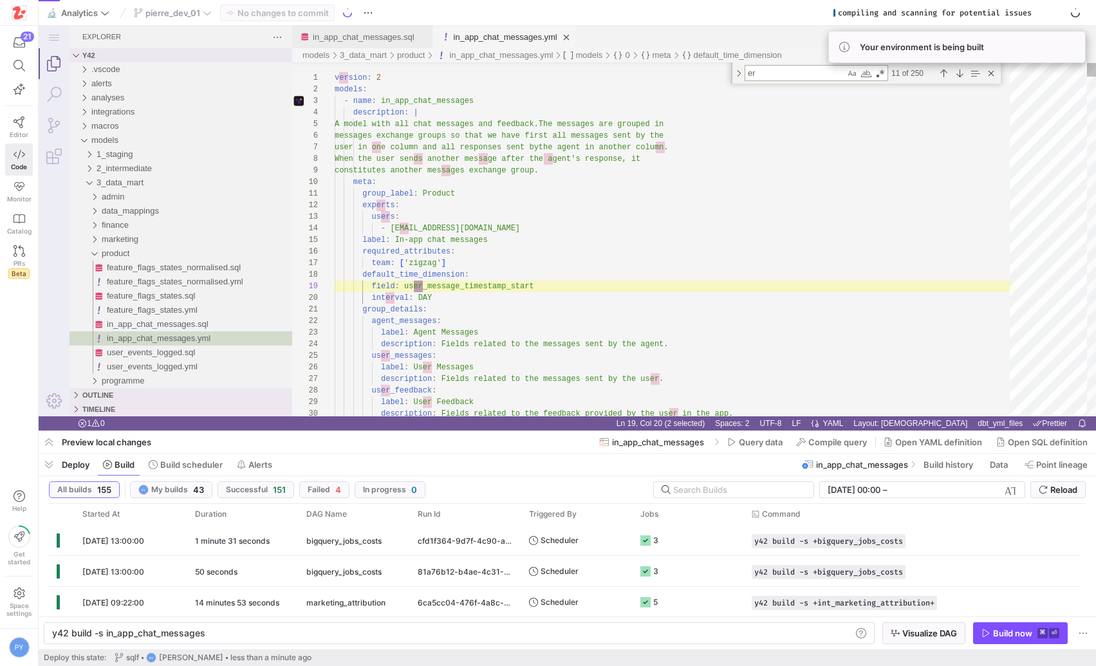
type textarea "exchange group (i.e before getting another message from the user). round: 1 tag…"
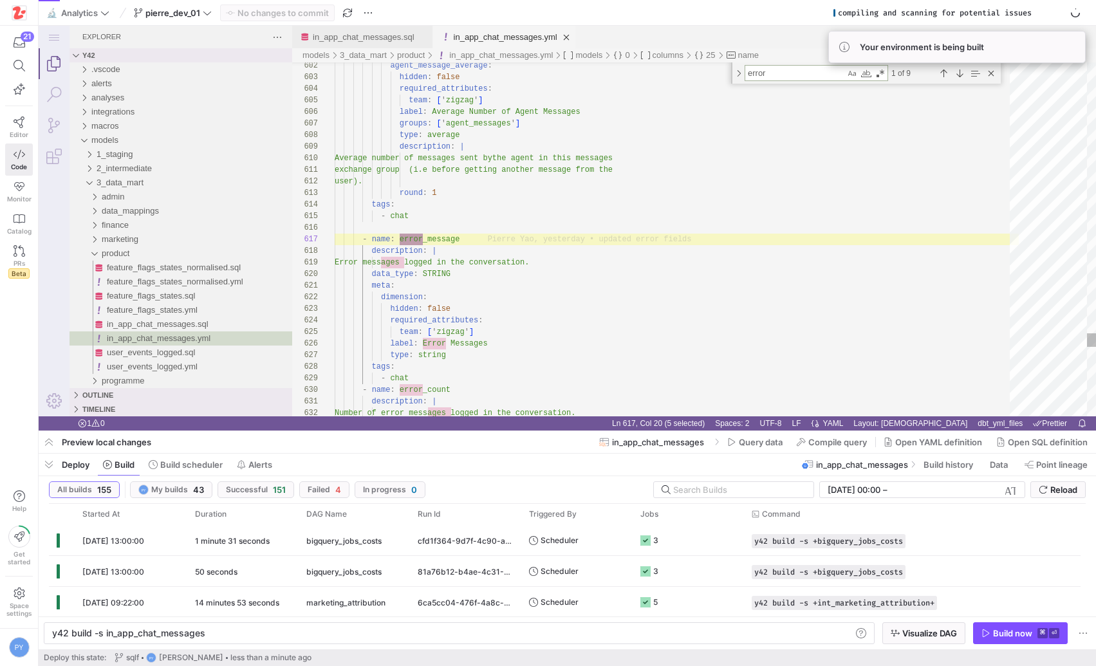
type textarea "error"
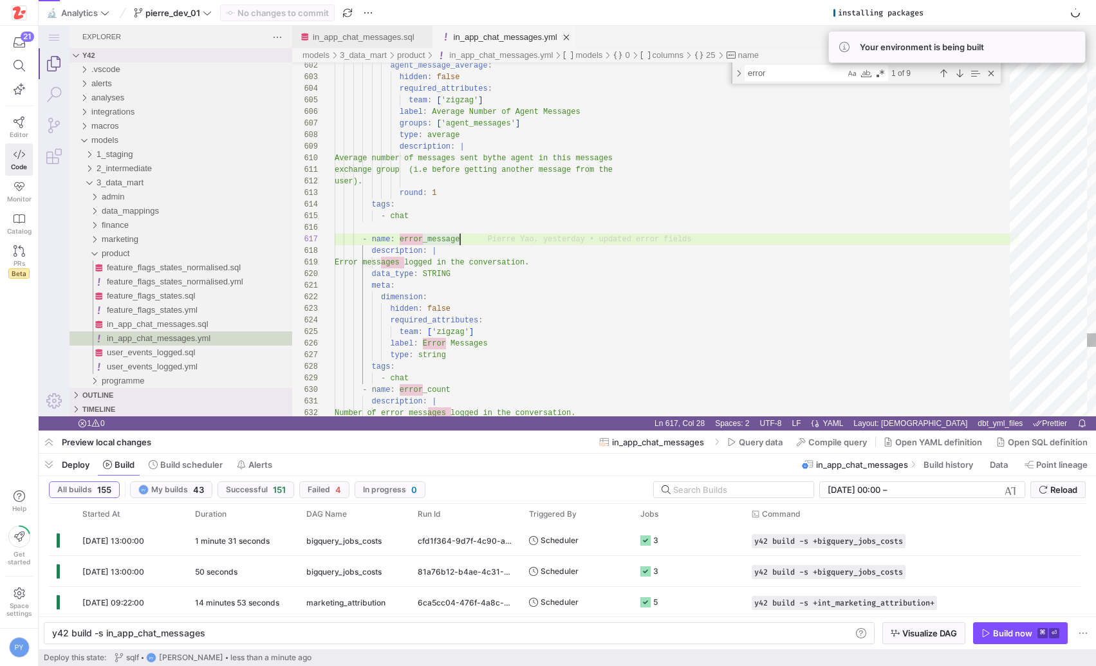
scroll to position [69, 28]
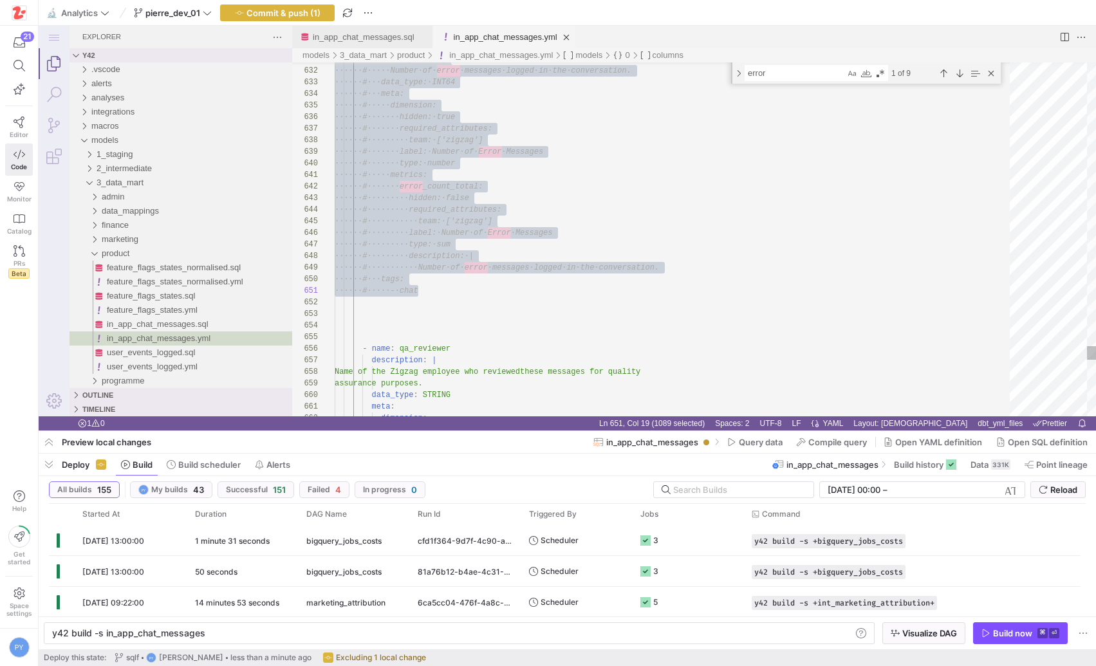
type textarea "# description: | # Number of error messages logged in the conversation. # data_…"
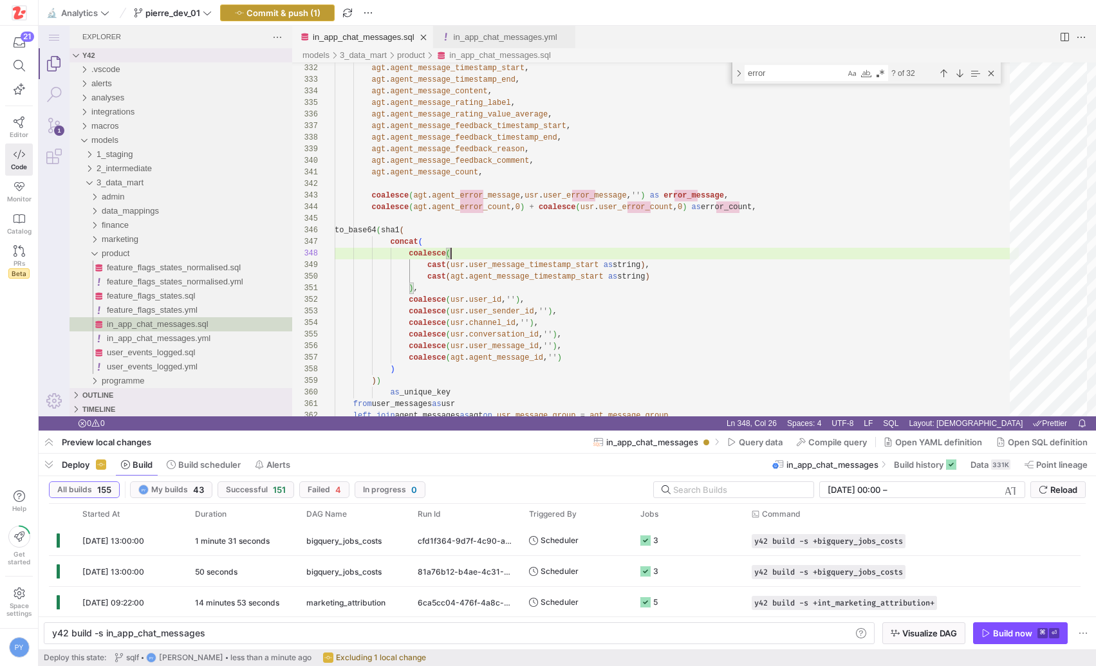
scroll to position [81, 116]
click at [310, 12] on span "Commit & push (1)" at bounding box center [283, 13] width 74 height 10
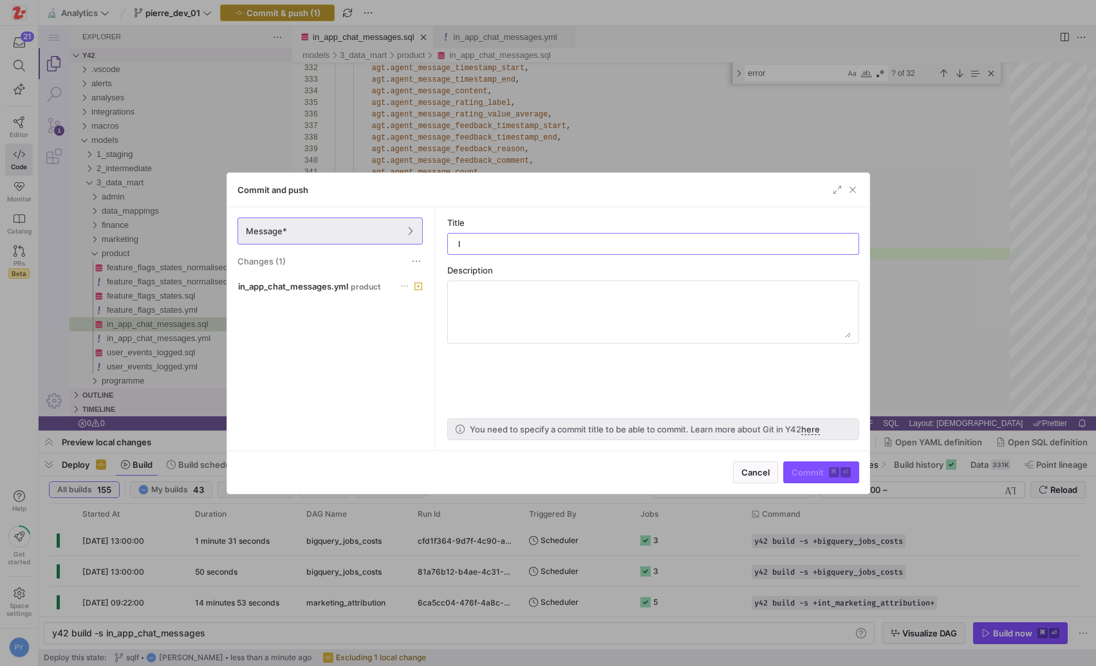
type input "ld"
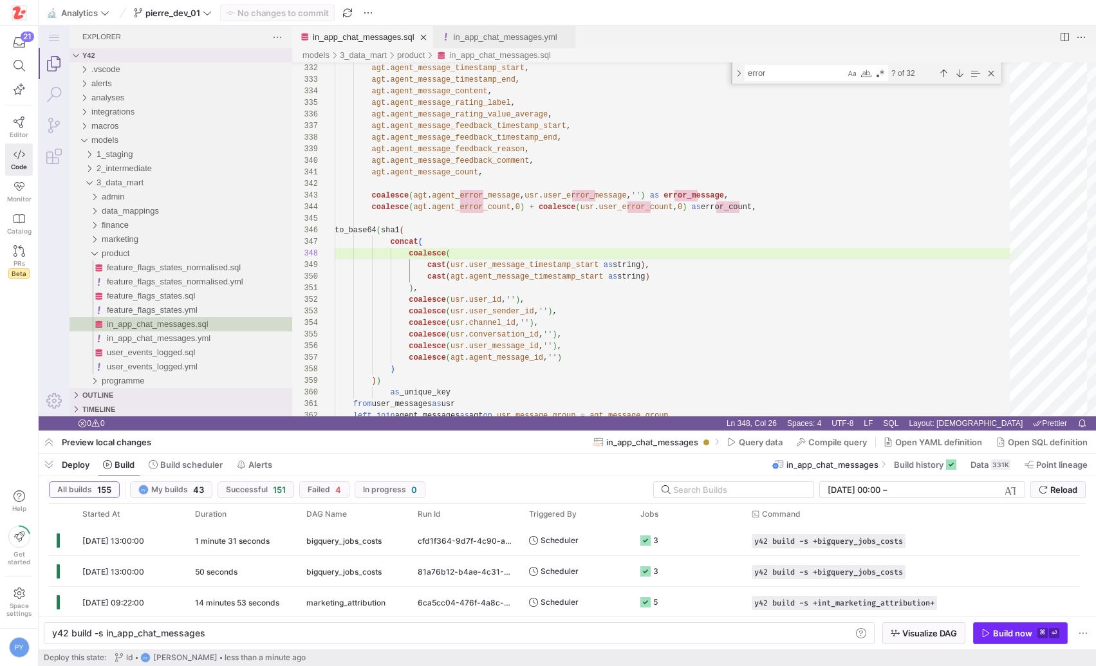
click at [993, 626] on span "button" at bounding box center [1019, 633] width 93 height 21
click at [273, 538] on div "6 seconds" at bounding box center [242, 540] width 111 height 30
click at [273, 538] on body "22 Editor Code Monitor Catalog PRs Beta Help Get started Space settings PY 🔬 An…" at bounding box center [548, 333] width 1096 height 666
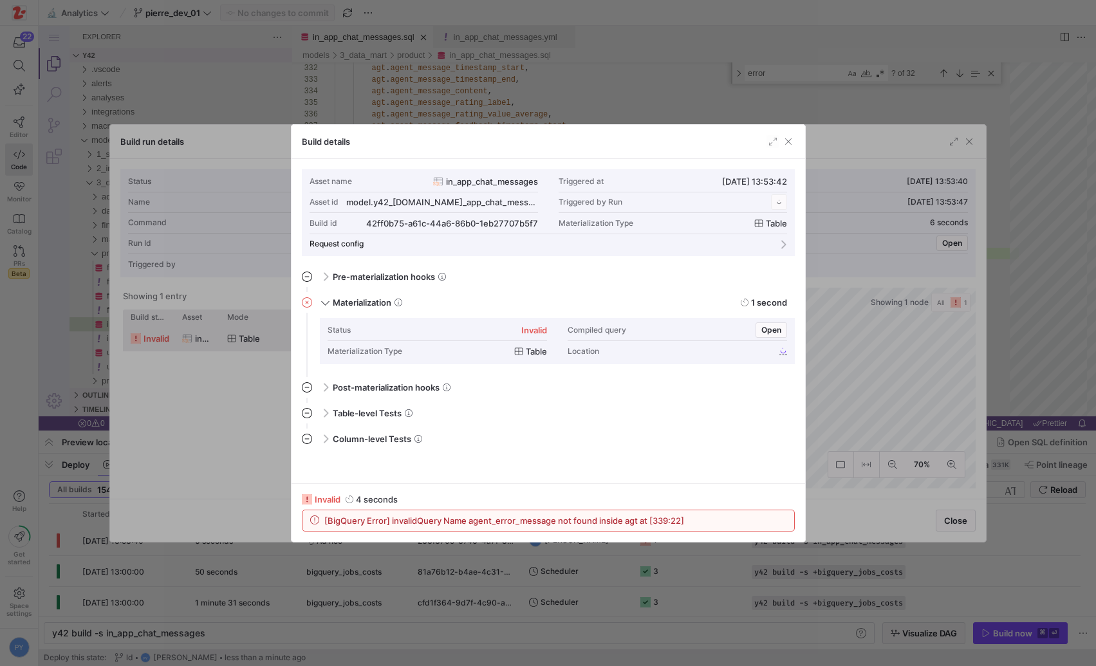
scroll to position [116, 0]
click at [520, 521] on span "[BigQuery Error] invalidQuery Name agent_error_message not found inside agt at …" at bounding box center [504, 520] width 360 height 10
copy span "agent_error_message"
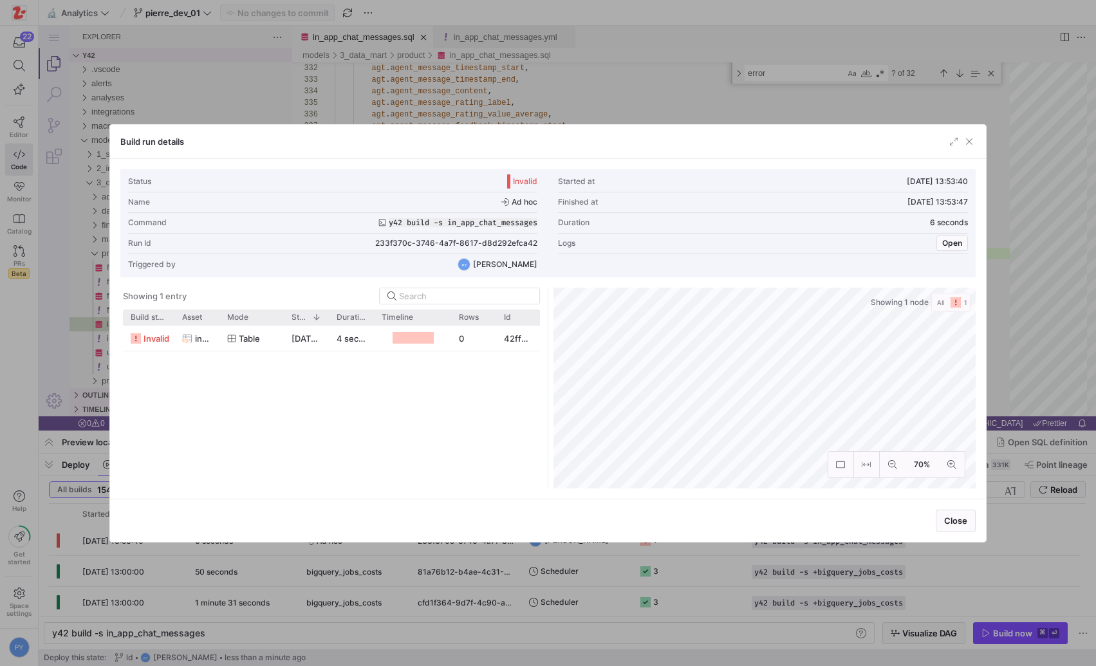
click at [639, 112] on div at bounding box center [548, 333] width 1096 height 666
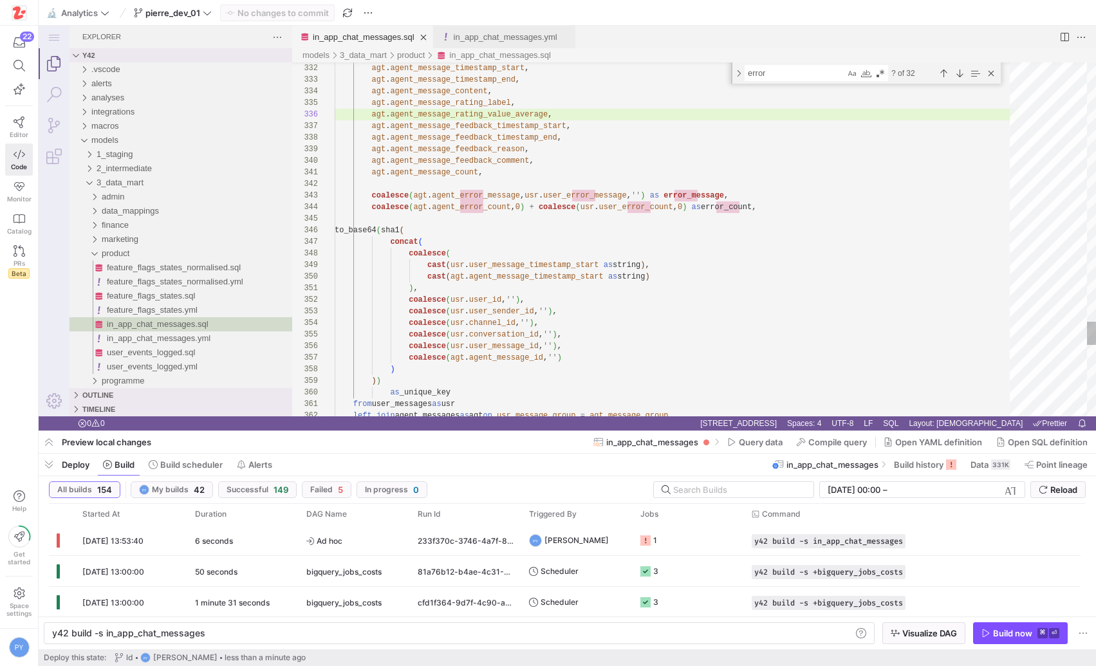
paste textarea "agent_error_message"
type textarea "agt.agent_message_count, coalesce(agt.agent_error_message, usr.user_error_messa…"
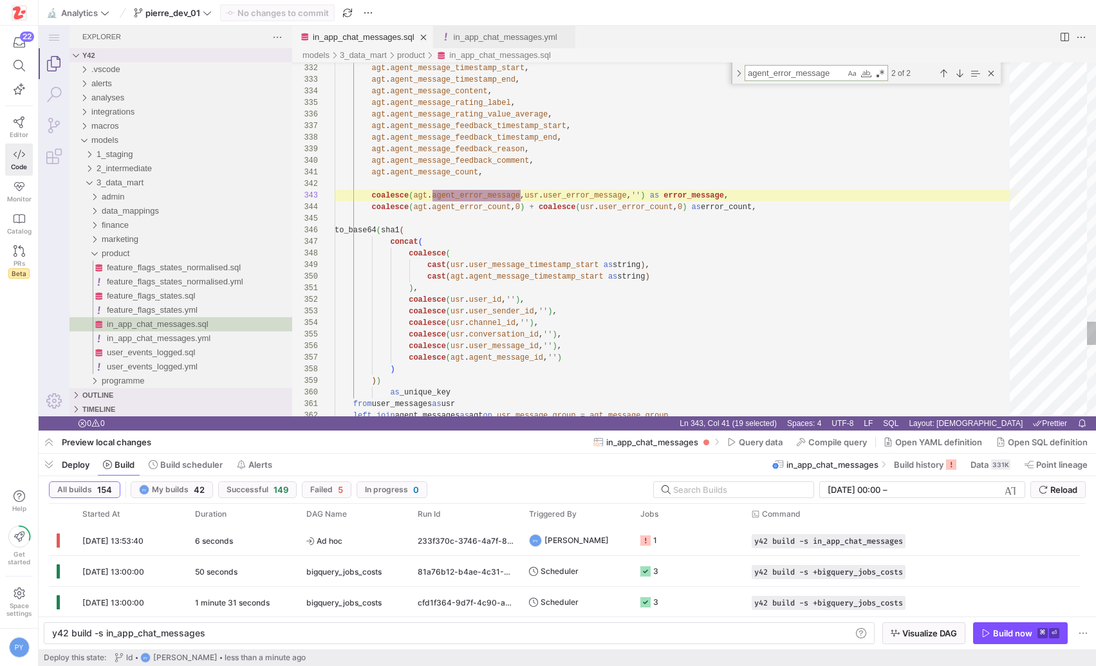
scroll to position [116, 186]
type textarea "agent_error_message"
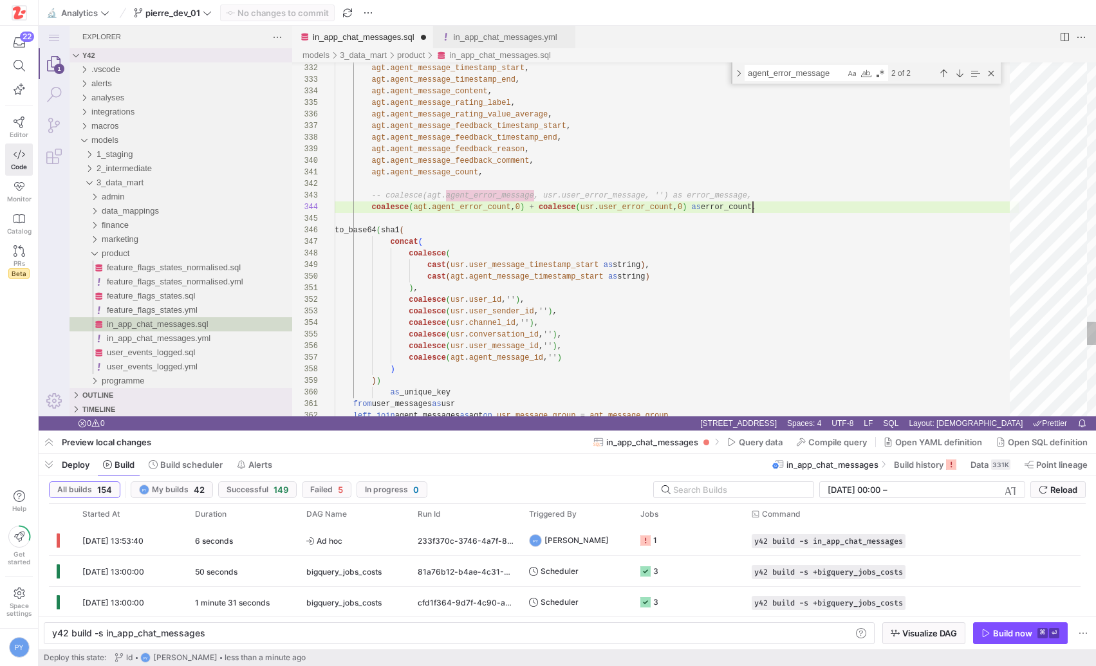
type textarea "agt.agent_message_count, -- coalesce(agt.agent_error_message, usr.user_error_me…"
click at [798, 76] on textarea "agent_error_message" at bounding box center [795, 73] width 100 height 15
type textarea "er"
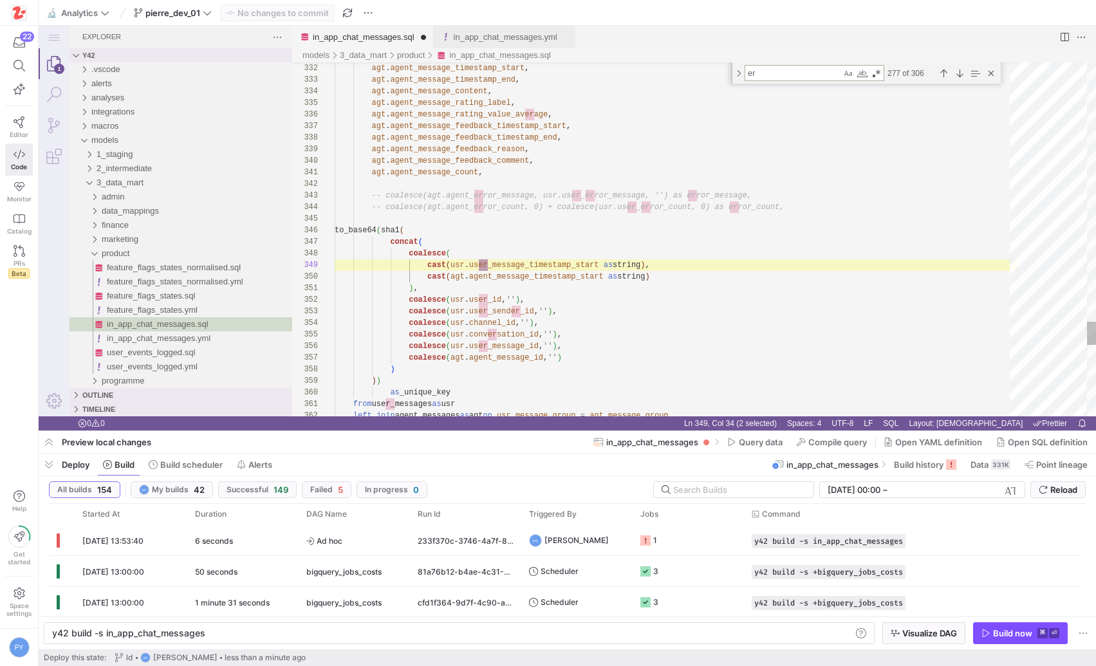
type textarea "msg.agent_message_feedback_comment, msg.agent_message_count, -- msg.error_messa…"
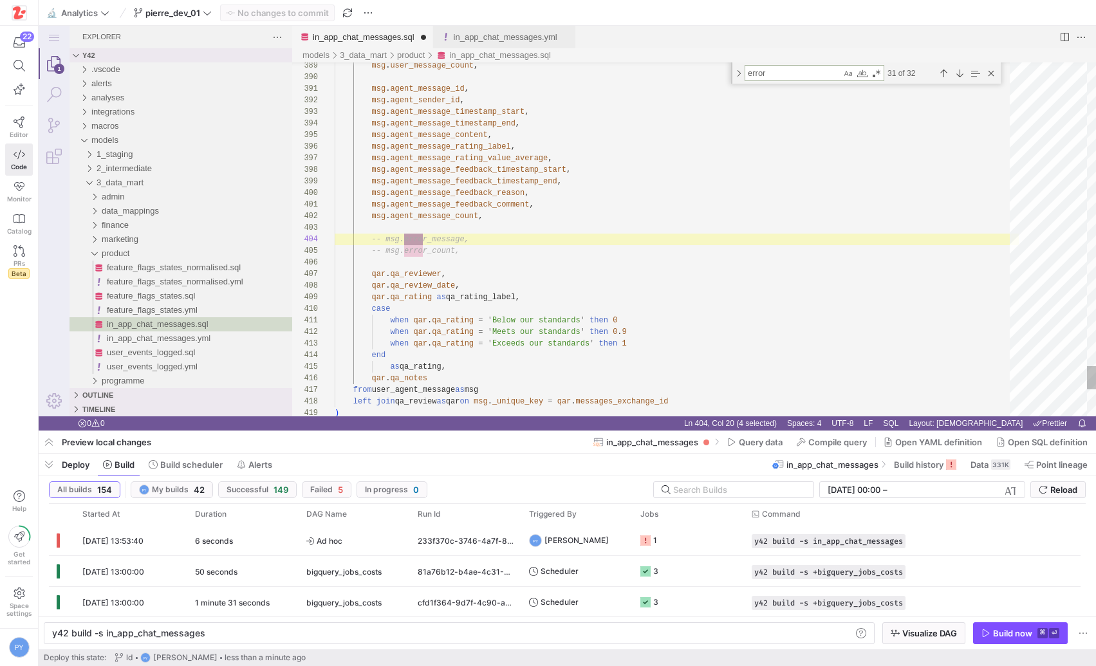
scroll to position [116, 93]
type textarea "error"
click at [957, 74] on div "Next Match (Enter)" at bounding box center [959, 73] width 14 height 14
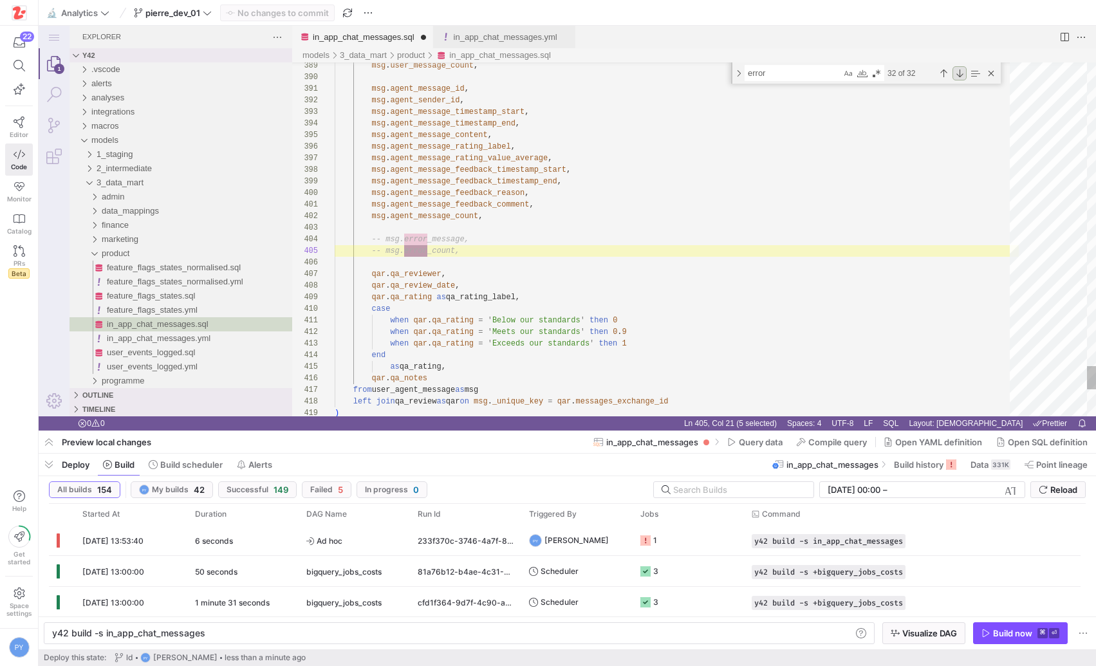
click at [957, 74] on div "Next Match (Enter)" at bounding box center [959, 73] width 14 height 14
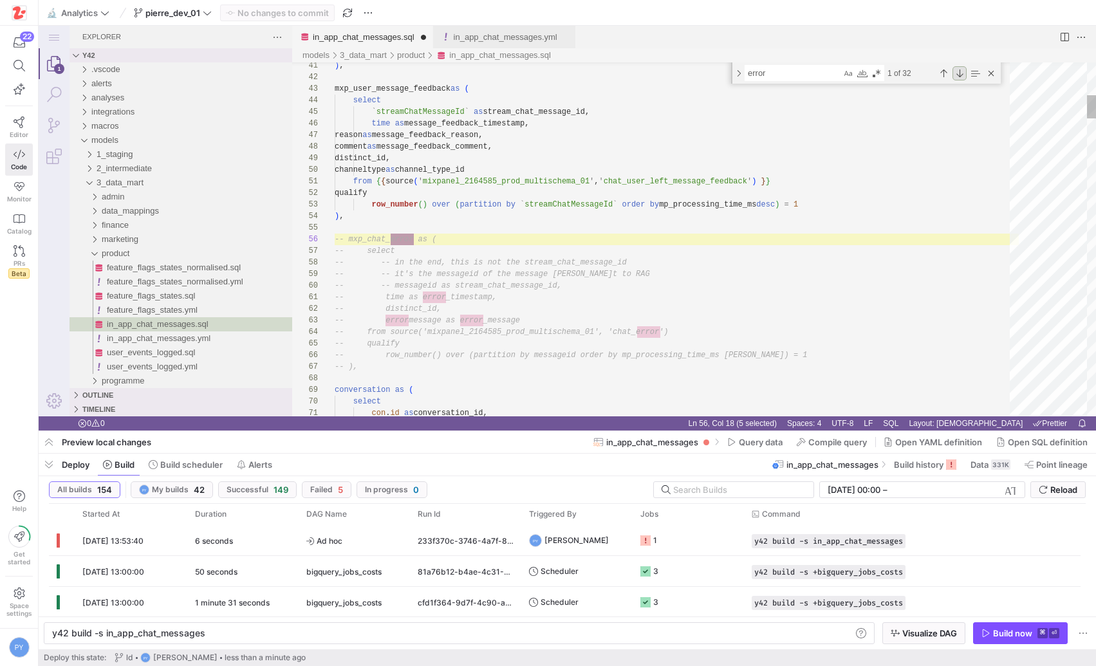
click at [957, 74] on div "Next Match (Enter)" at bounding box center [959, 73] width 14 height 14
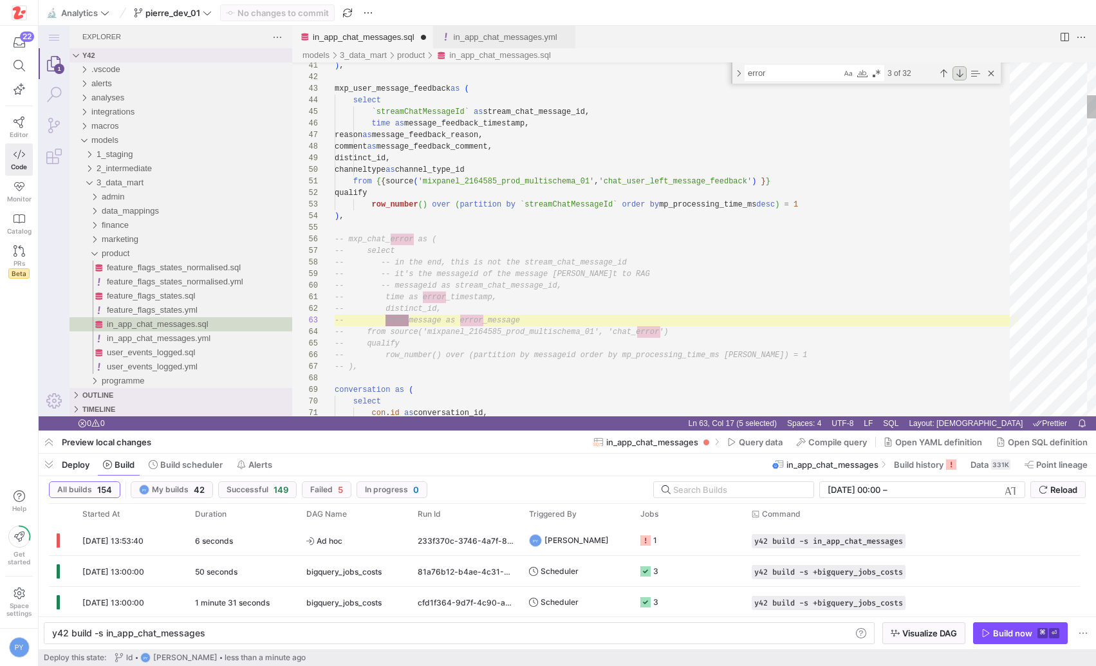
click at [957, 74] on div "Next Match (Enter)" at bounding box center [959, 73] width 14 height 14
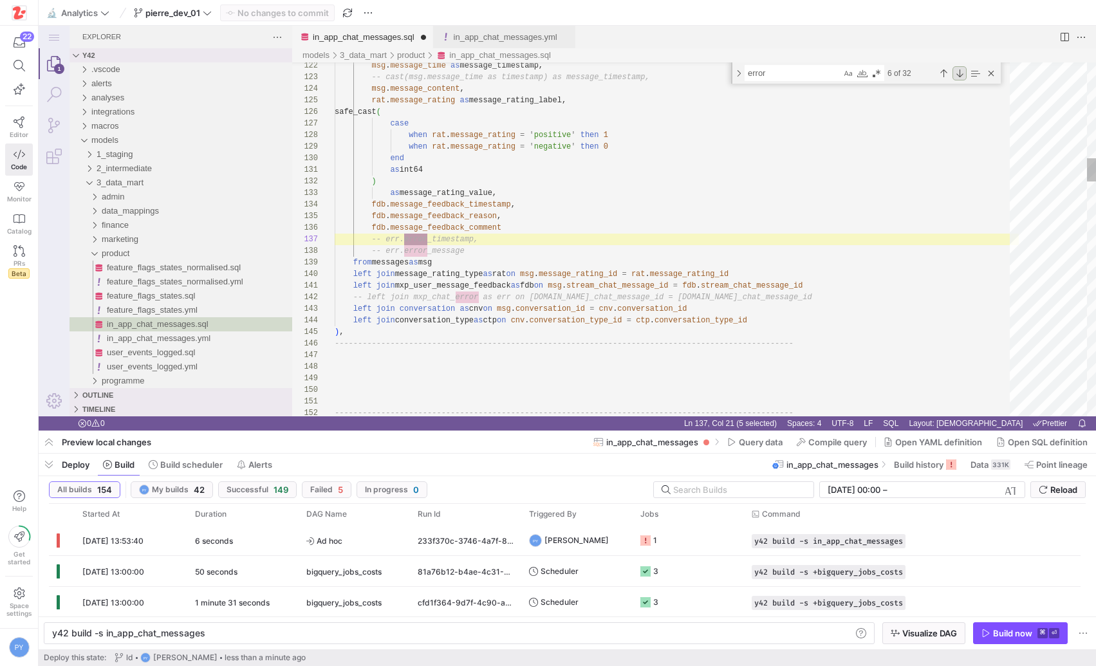
click at [957, 74] on div "Next Match (Enter)" at bounding box center [959, 73] width 14 height 14
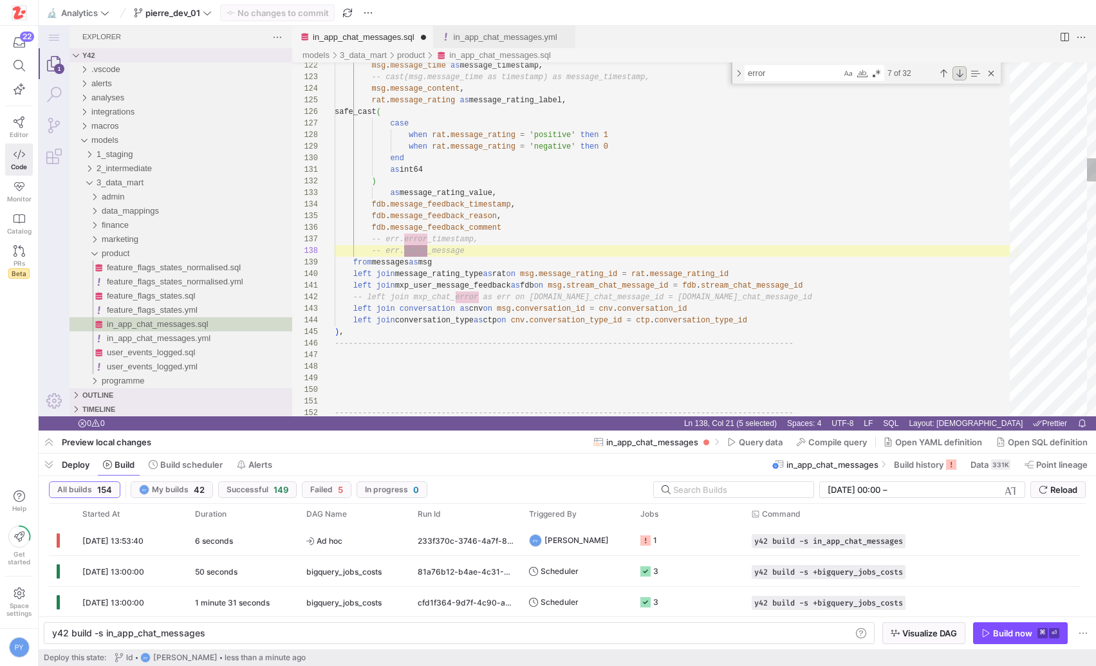
click at [957, 74] on div "Next Match (Enter)" at bounding box center [959, 73] width 14 height 14
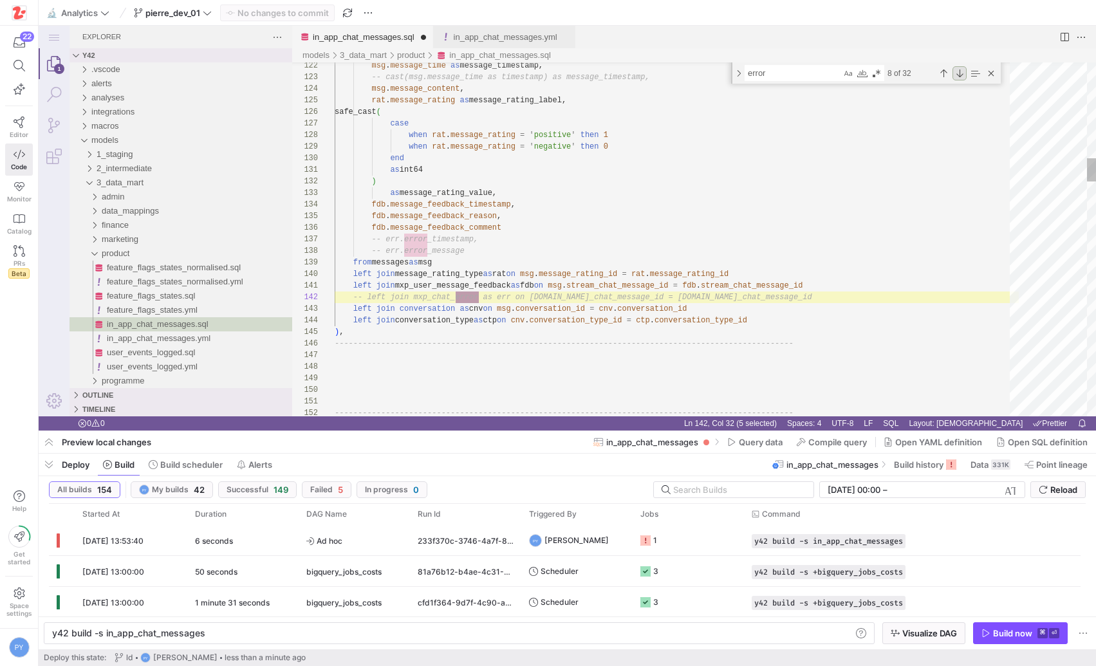
click at [957, 74] on div "Next Match (Enter)" at bounding box center [959, 73] width 14 height 14
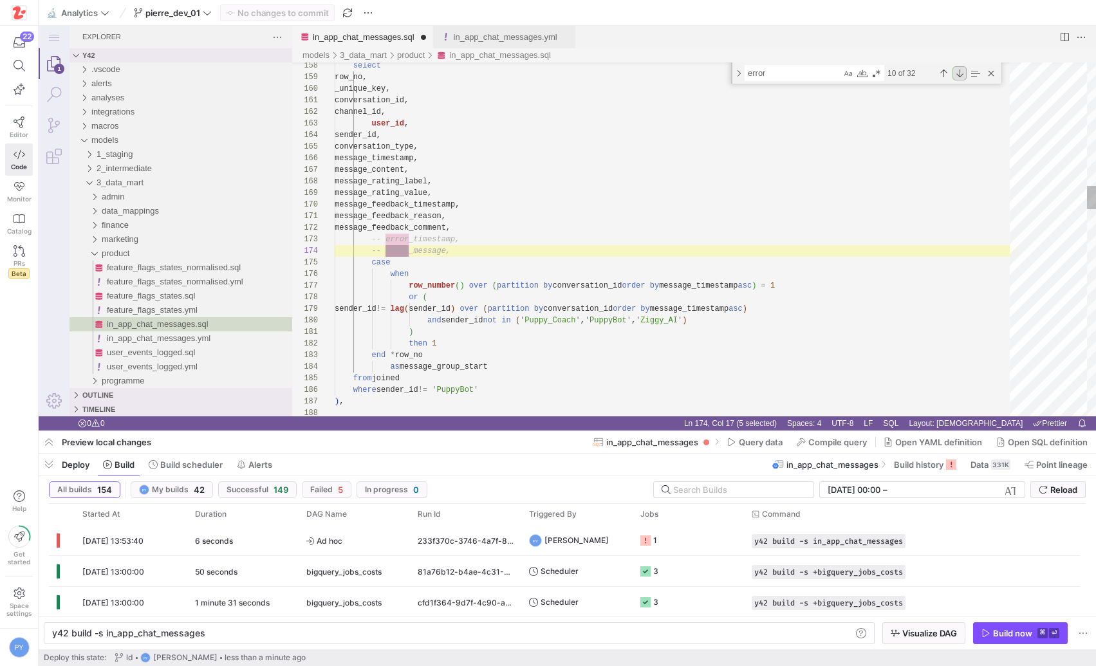
click at [957, 74] on div "Next Match (Enter)" at bounding box center [959, 73] width 14 height 14
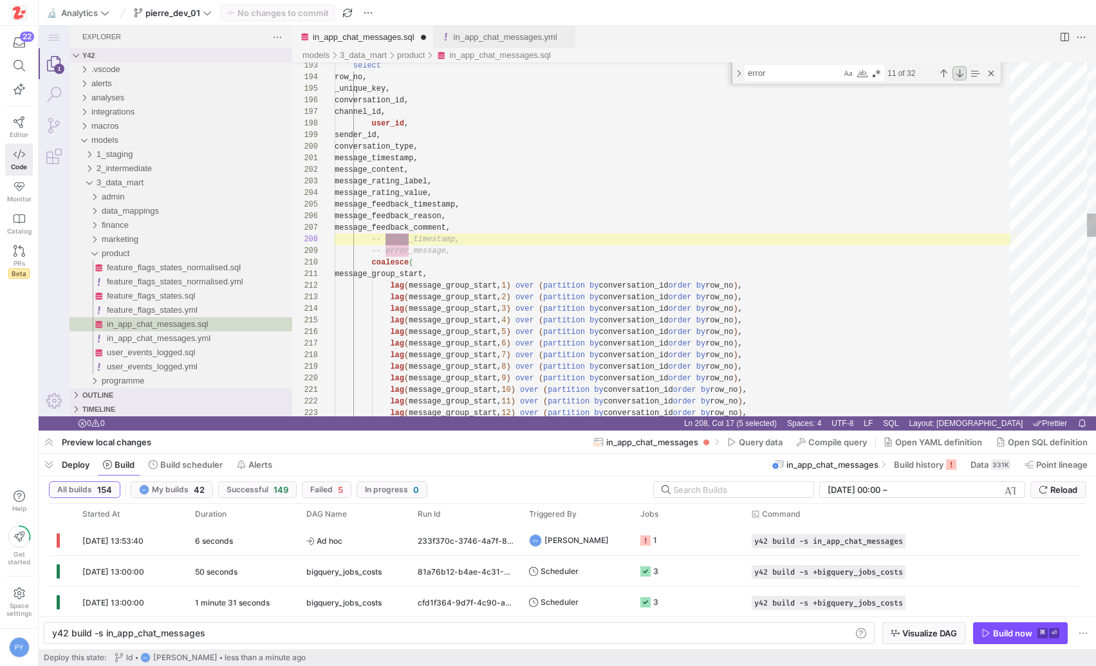
click at [957, 74] on div "Next Match (Enter)" at bounding box center [959, 73] width 14 height 14
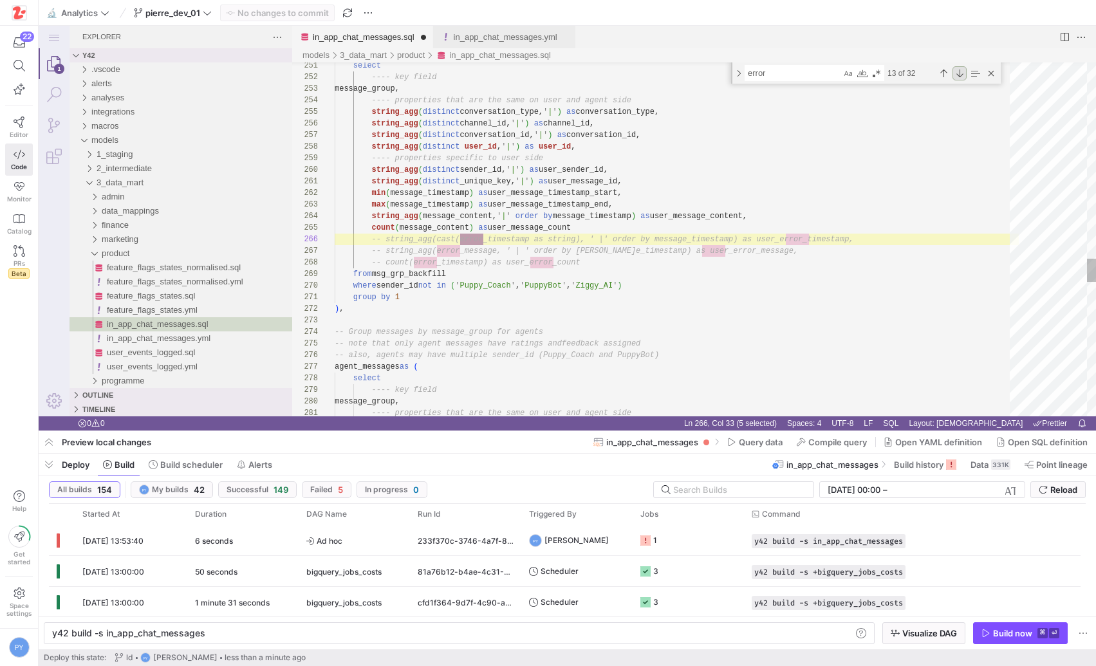
scroll to position [116, 149]
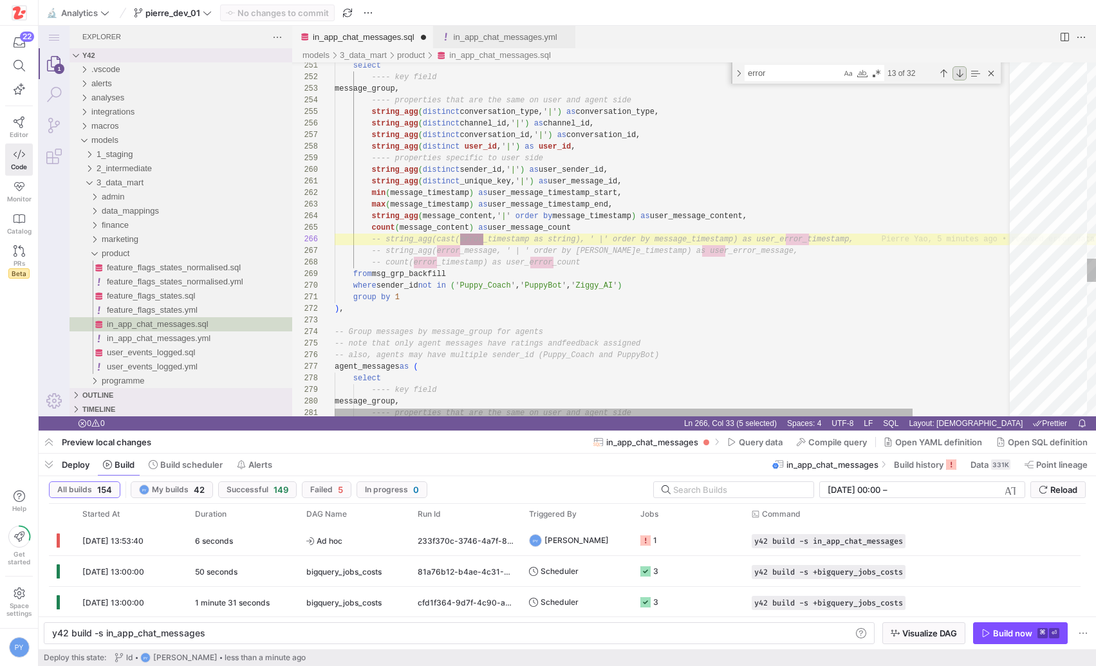
click at [953, 75] on div "Next Match (Enter)" at bounding box center [959, 73] width 14 height 14
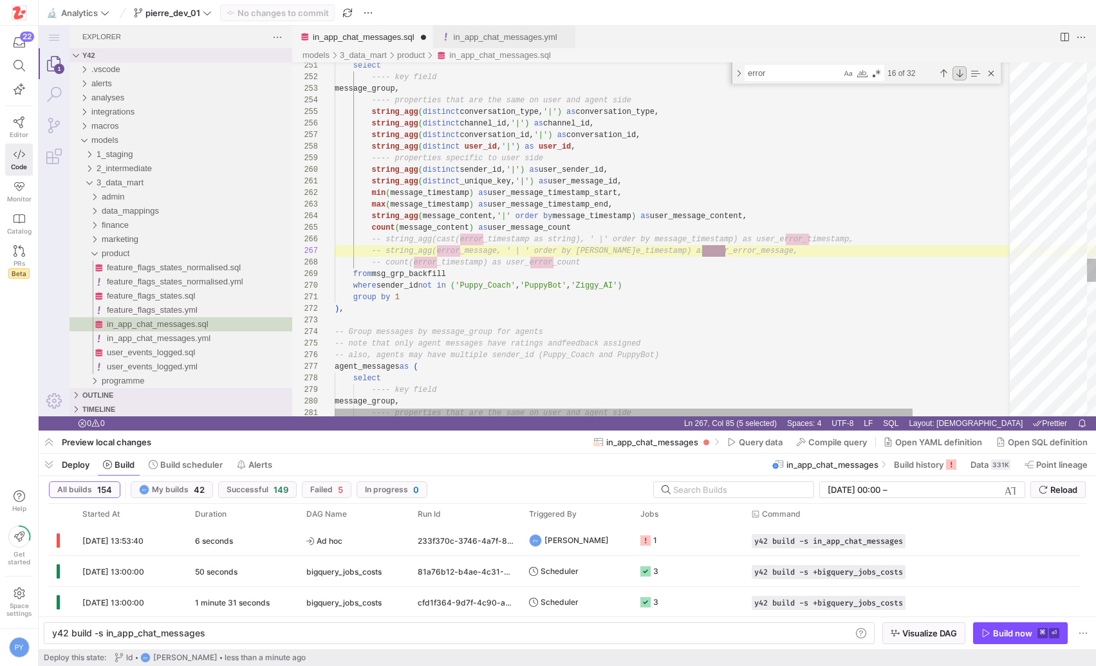
click at [953, 75] on div "Next Match (Enter)" at bounding box center [959, 73] width 14 height 14
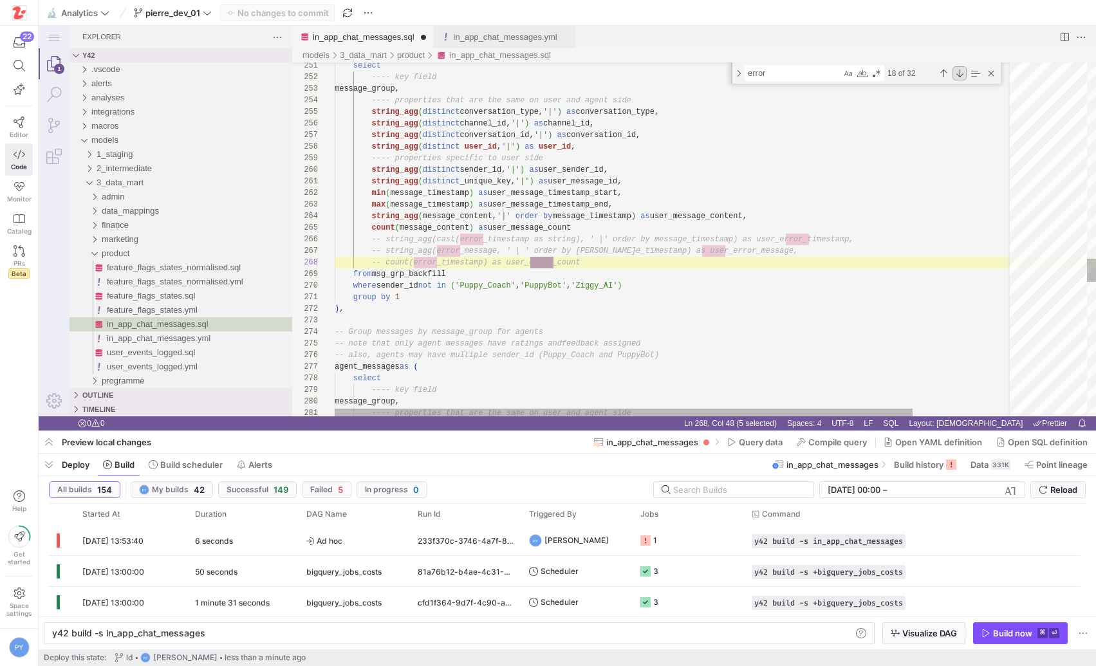
click at [953, 75] on div "Next Match (Enter)" at bounding box center [959, 73] width 14 height 14
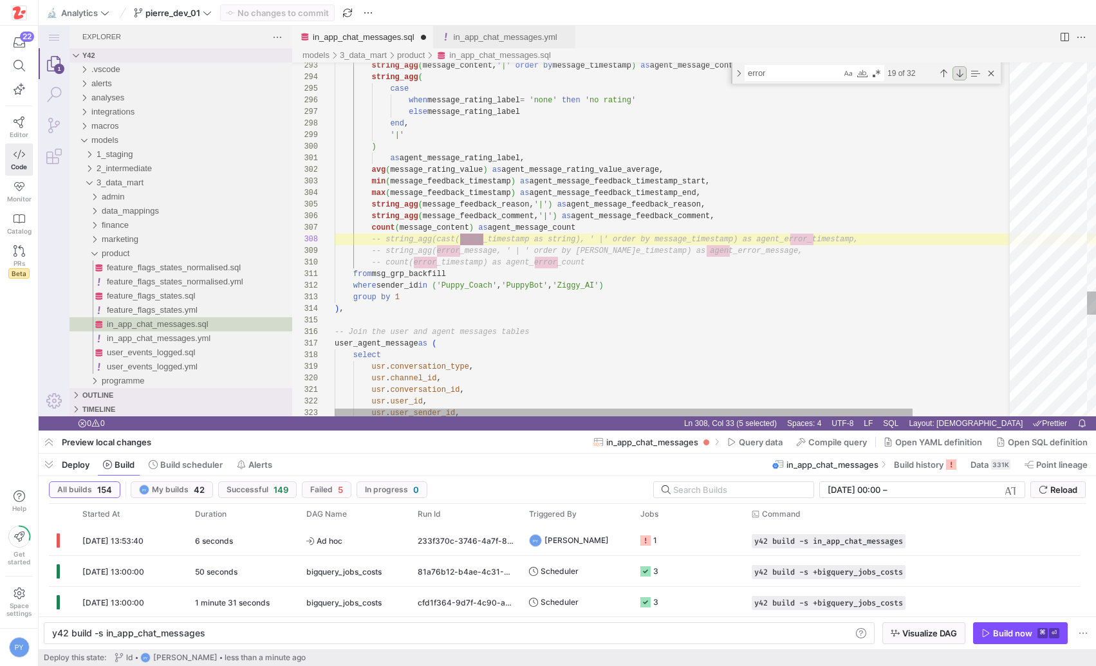
click at [953, 75] on div "Next Match (Enter)" at bounding box center [959, 73] width 14 height 14
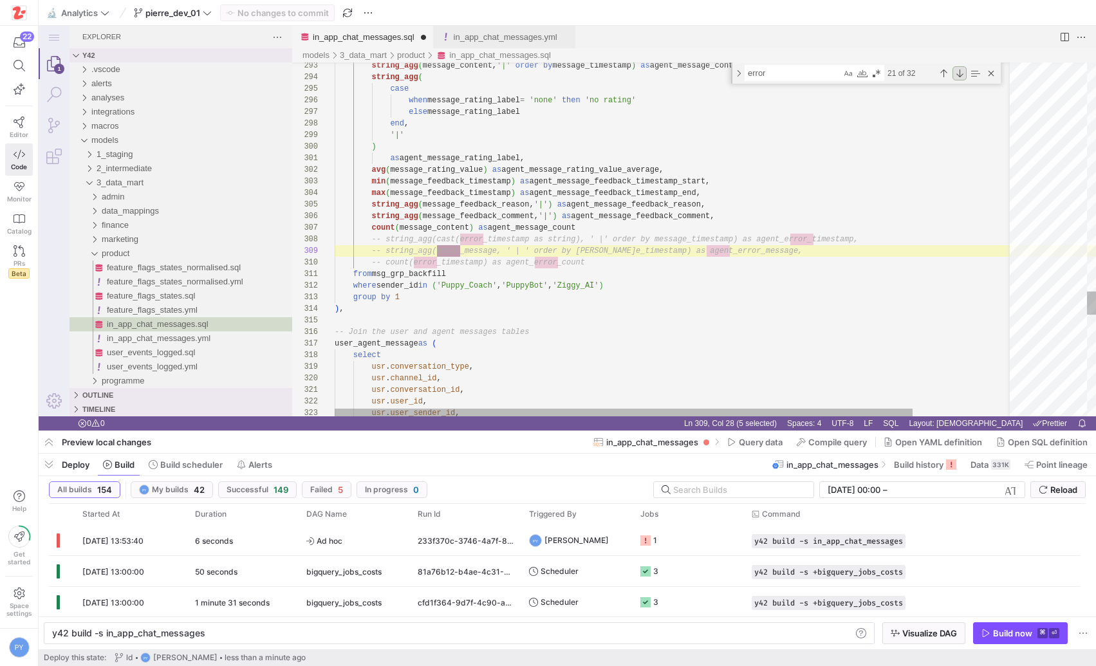
click at [953, 75] on div "Next Match (Enter)" at bounding box center [959, 73] width 14 height 14
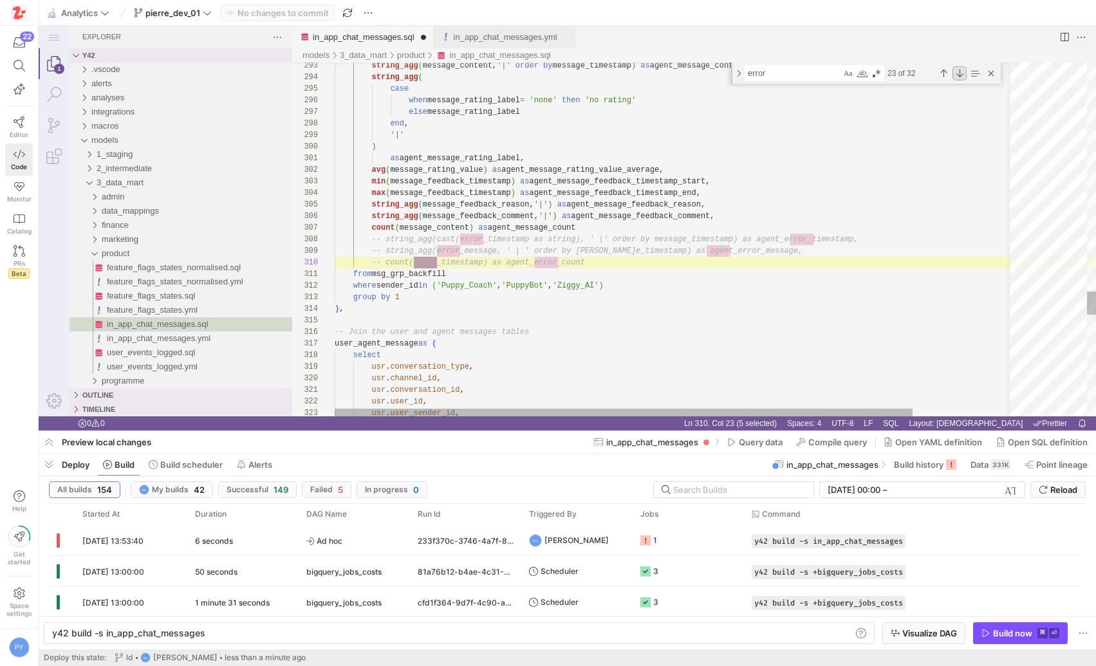
click at [953, 75] on div "Next Match (Enter)" at bounding box center [959, 73] width 14 height 14
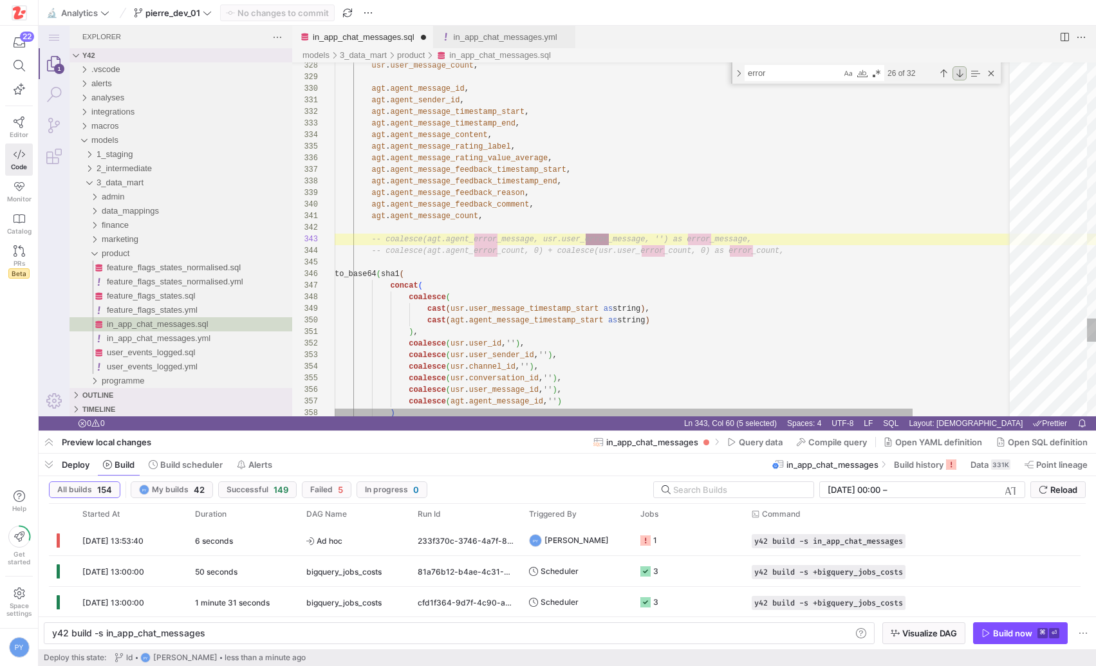
click at [953, 75] on div "Next Match (Enter)" at bounding box center [959, 73] width 14 height 14
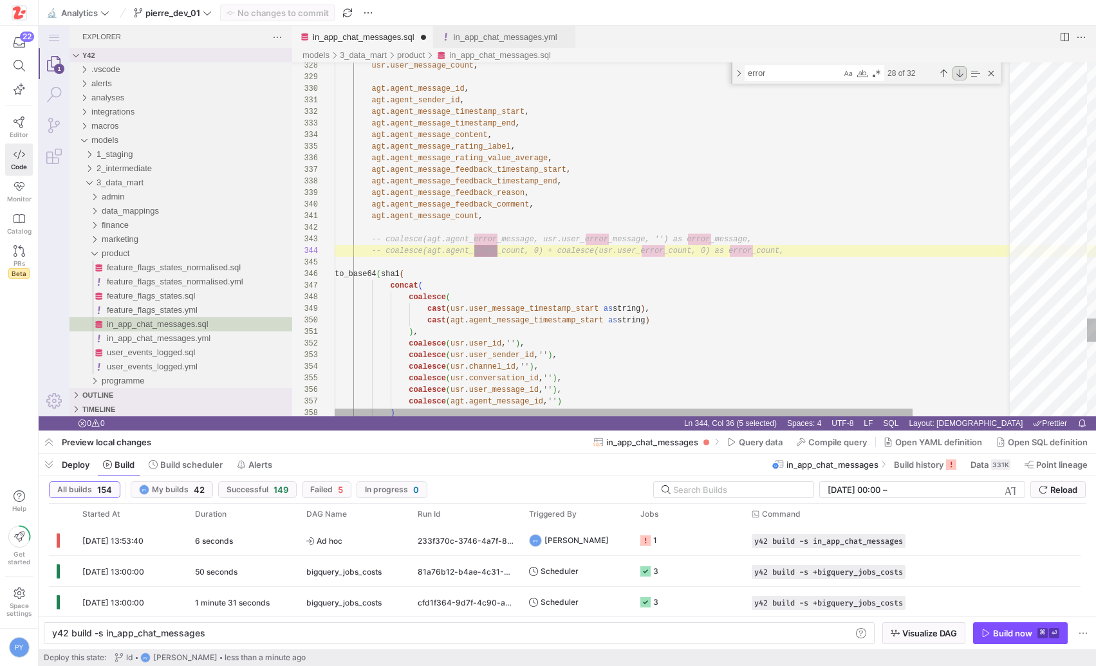
click at [953, 75] on div "Next Match (Enter)" at bounding box center [959, 73] width 14 height 14
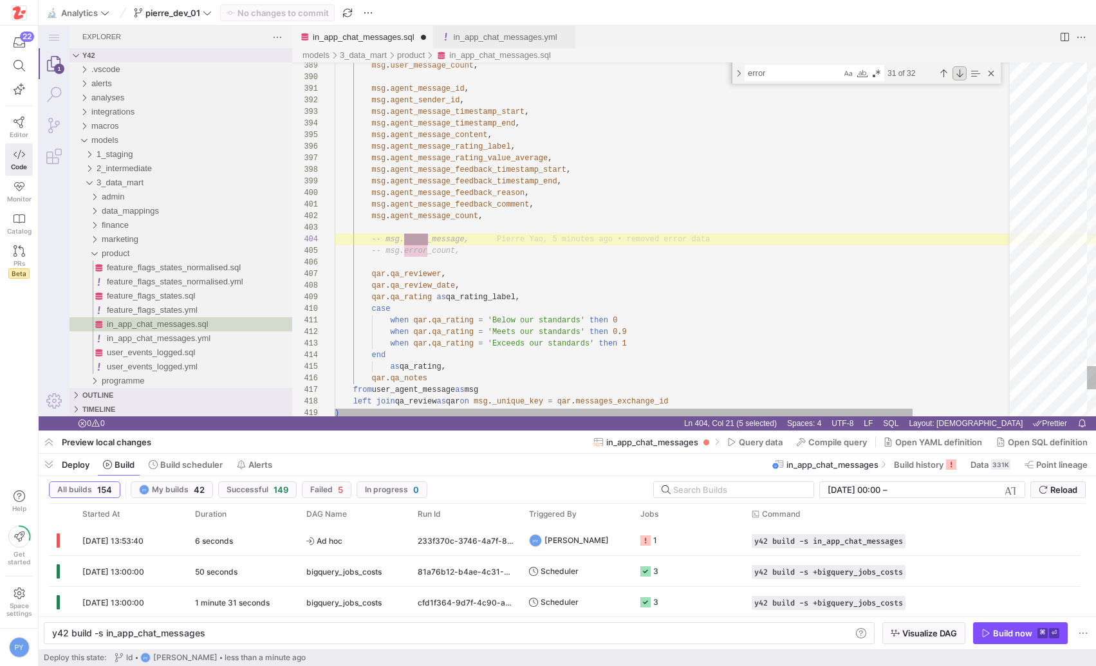
click at [953, 75] on div "Next Match (Enter)" at bounding box center [959, 73] width 14 height 14
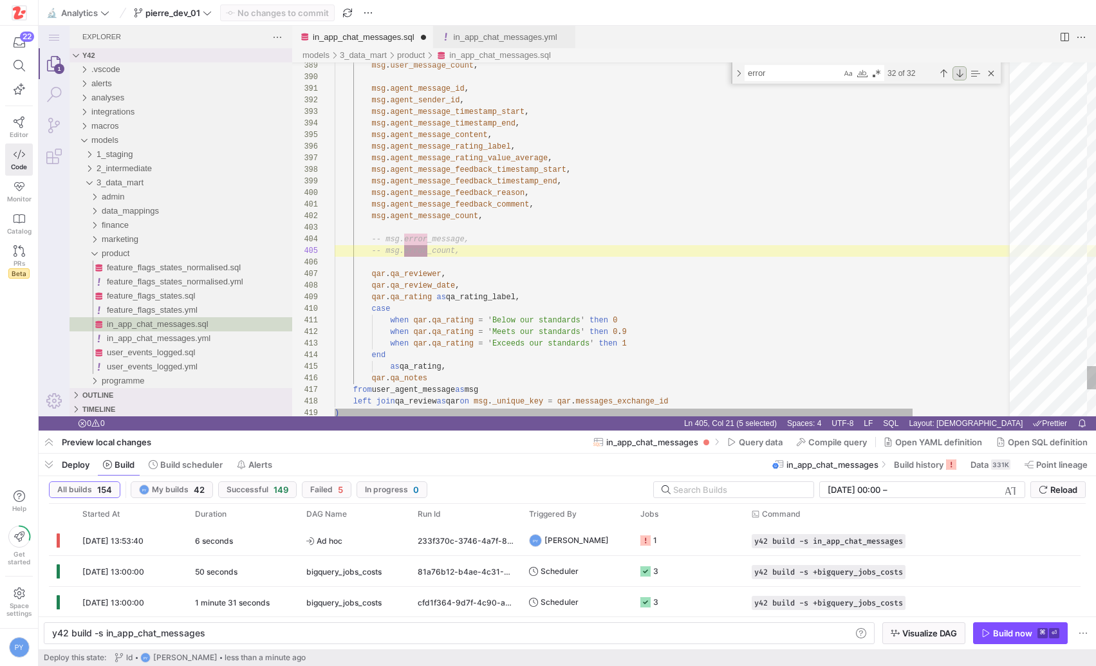
click at [953, 75] on div "Next Match (Enter)" at bounding box center [959, 73] width 14 height 14
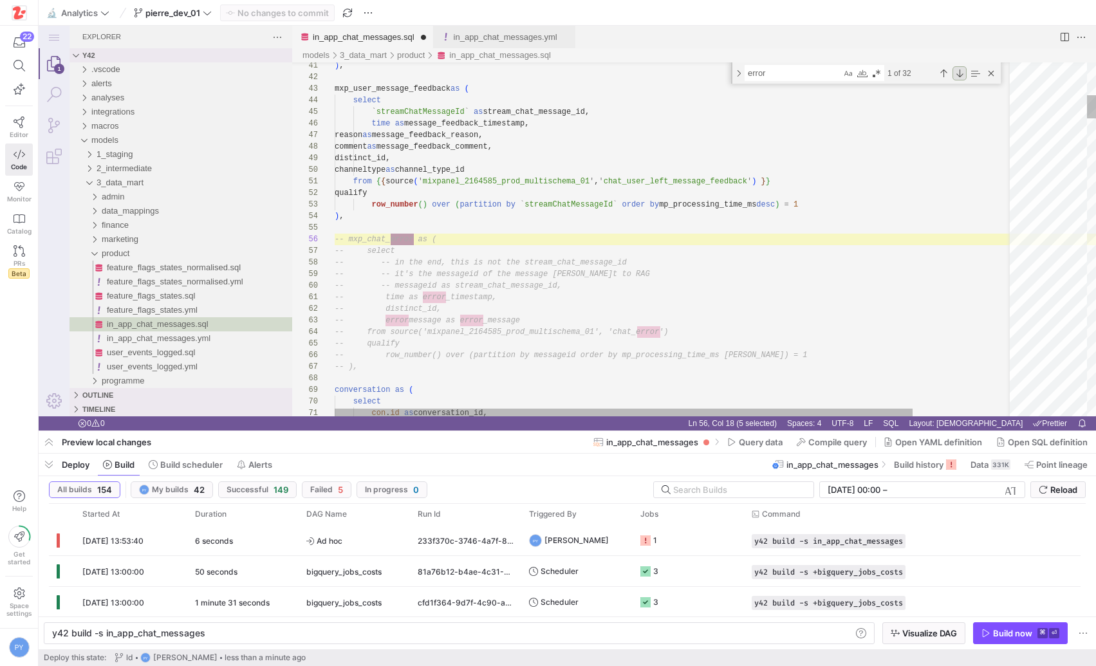
click at [953, 75] on div "Next Match (Enter)" at bounding box center [959, 73] width 14 height 14
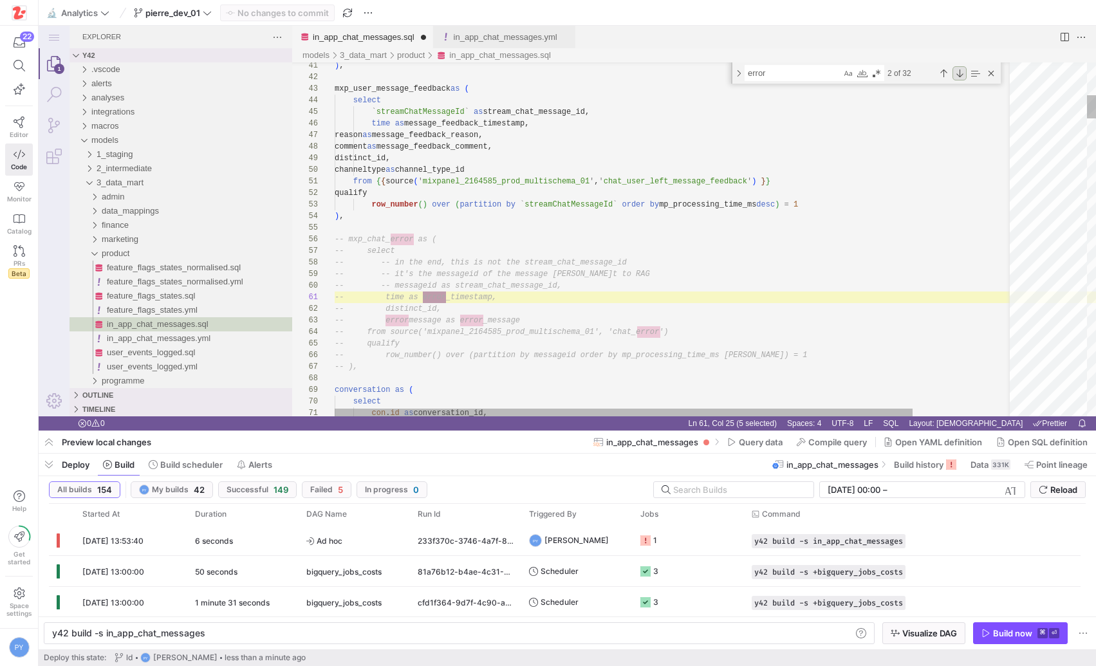
click at [953, 75] on div "Next Match (Enter)" at bounding box center [959, 73] width 14 height 14
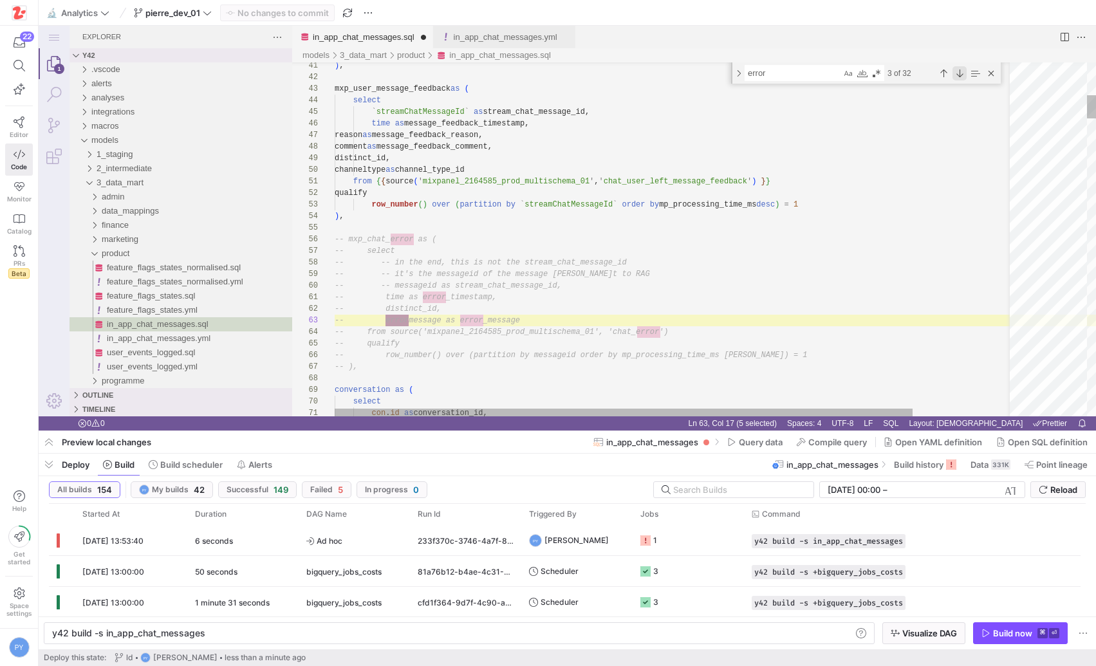
scroll to position [23, 75]
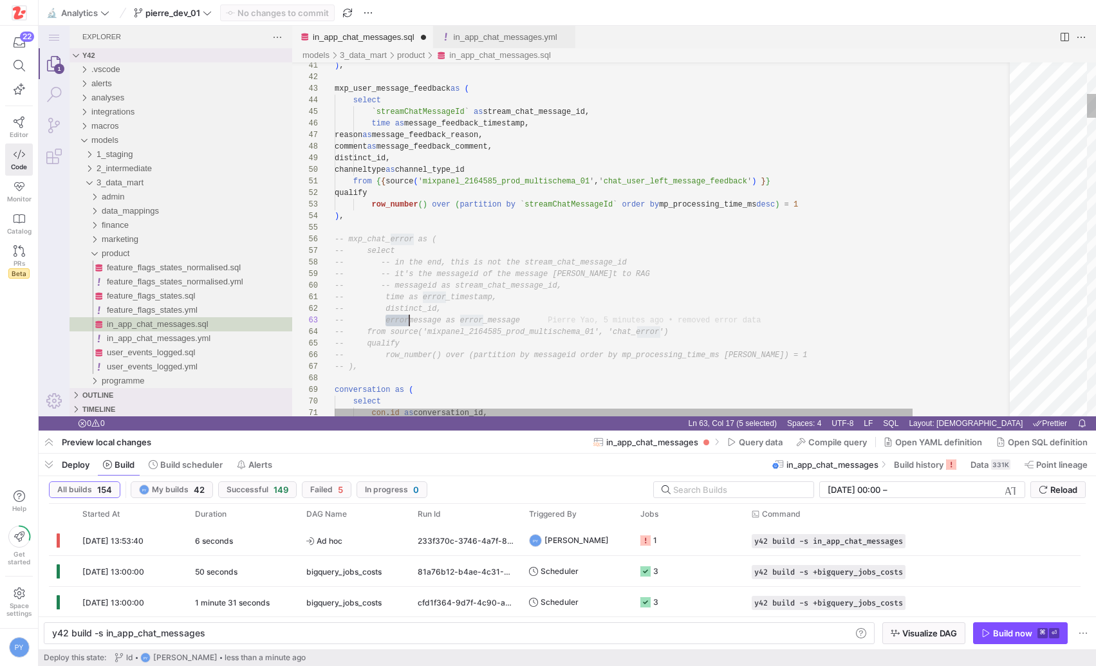
type textarea "from {{ source('mixpanel_2164585_prod_multischema_01', 'chat_user_left_message_…"
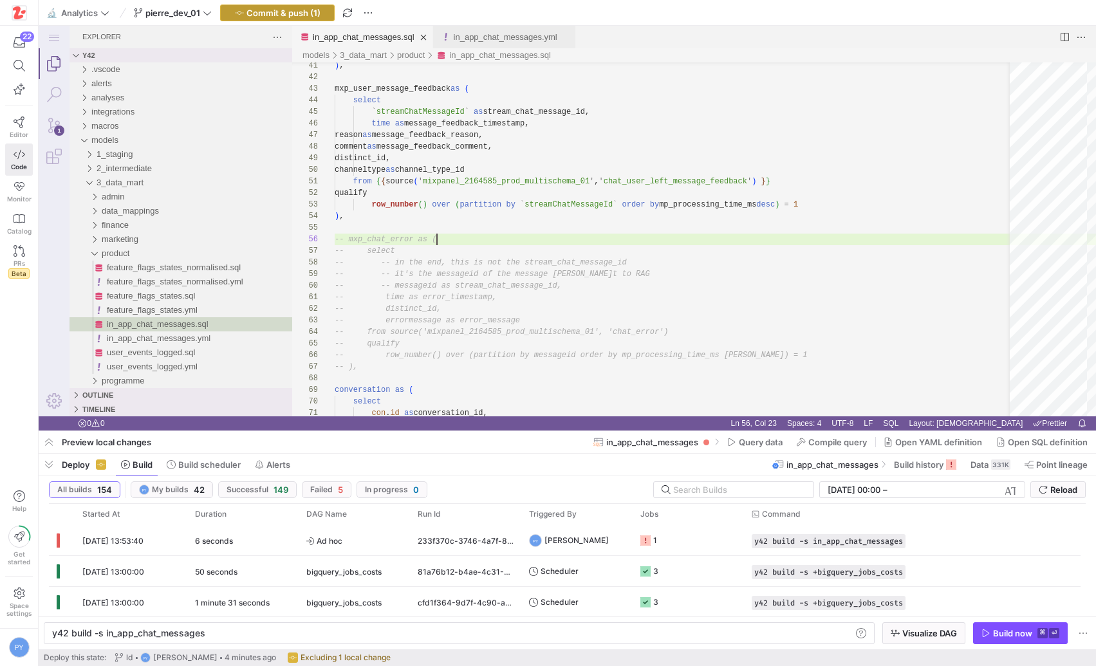
click at [312, 12] on span "Commit & push (1)" at bounding box center [283, 13] width 74 height 10
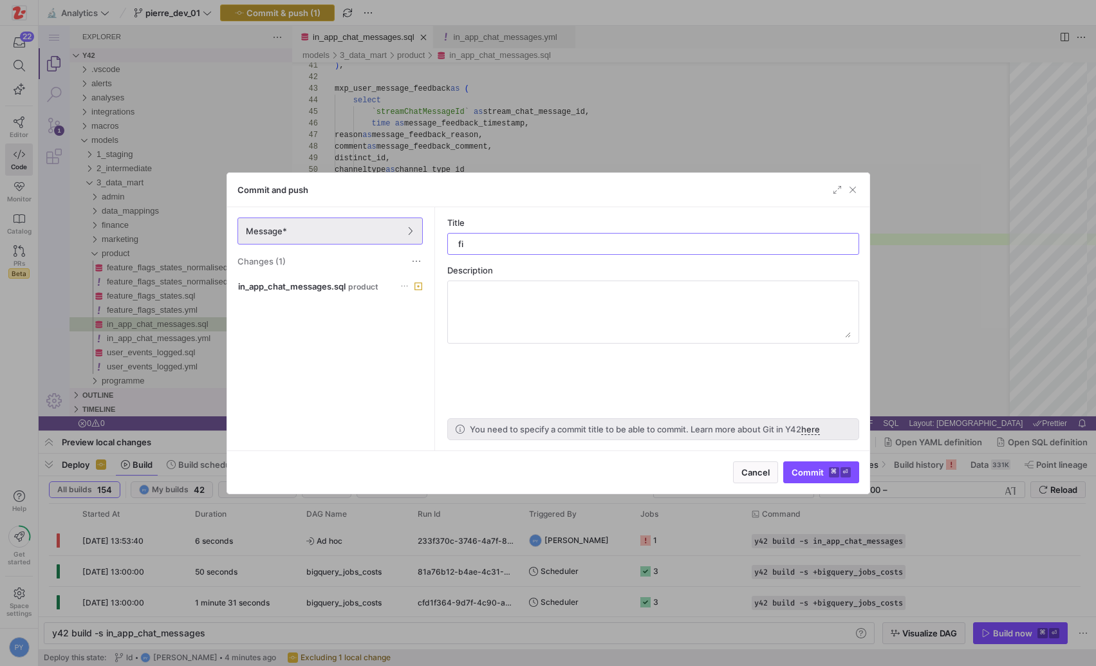
type input "fix"
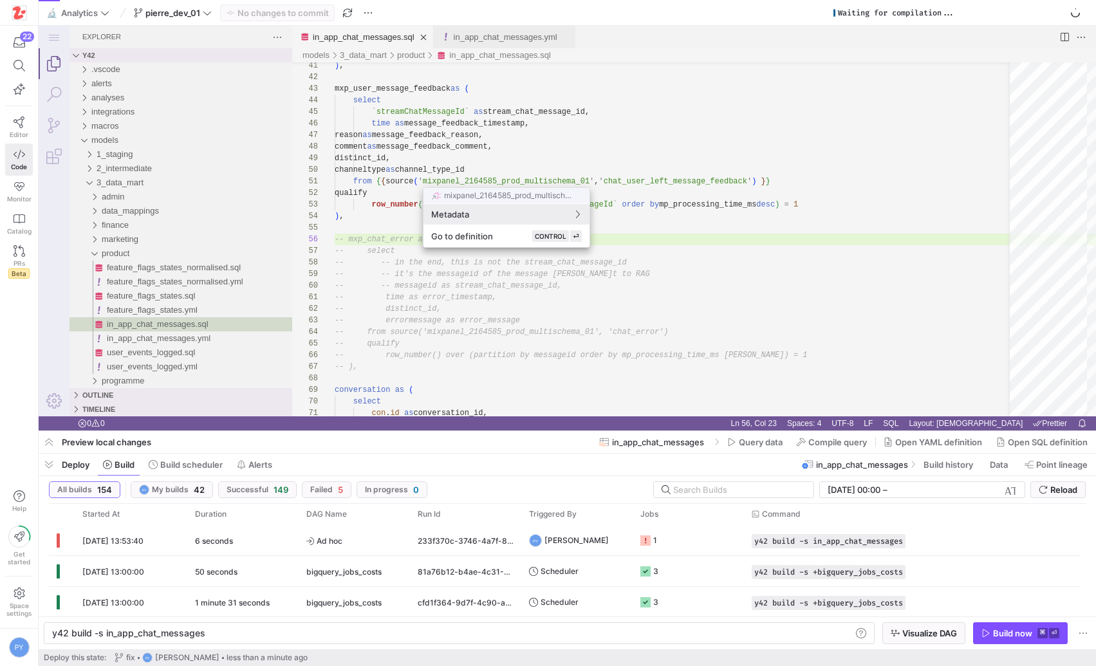
click at [995, 635] on div at bounding box center [548, 333] width 1096 height 666
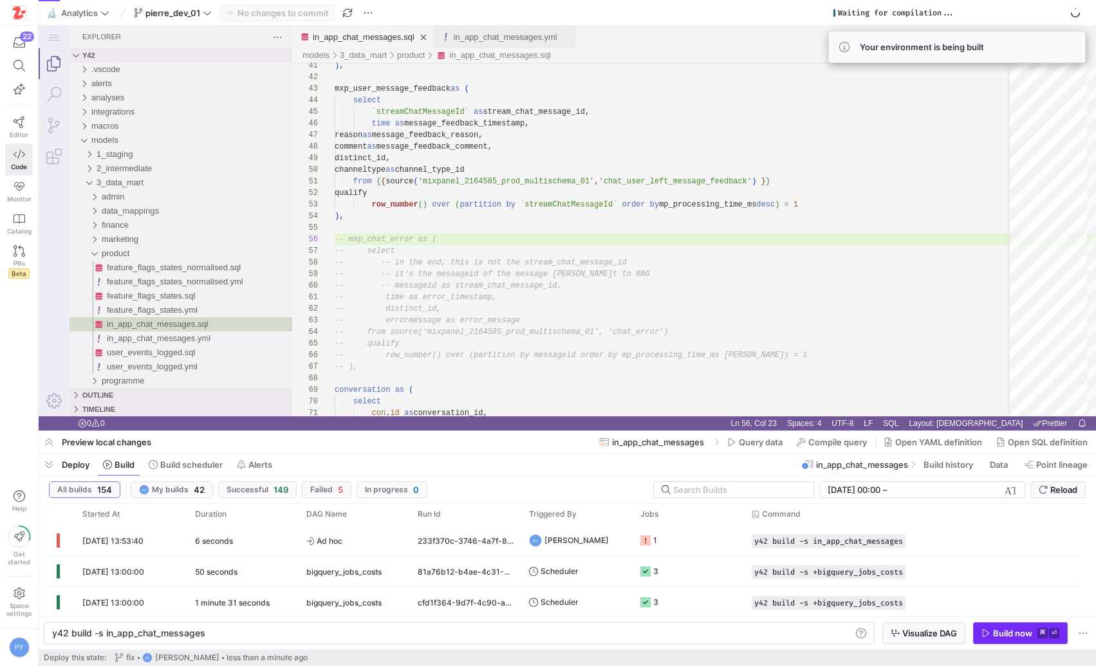
click at [1007, 636] on div "Build now" at bounding box center [1012, 633] width 39 height 10
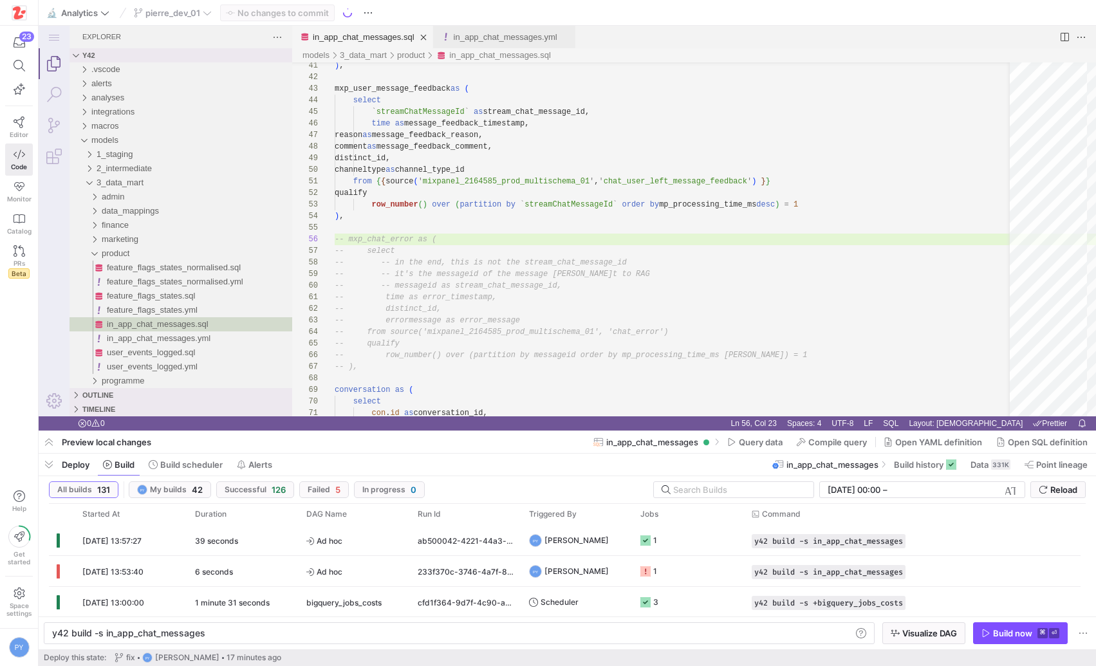
click at [187, 15] on div "pierre_dev_01" at bounding box center [173, 13] width 84 height 17
click at [210, 19] on span at bounding box center [172, 12] width 83 height 15
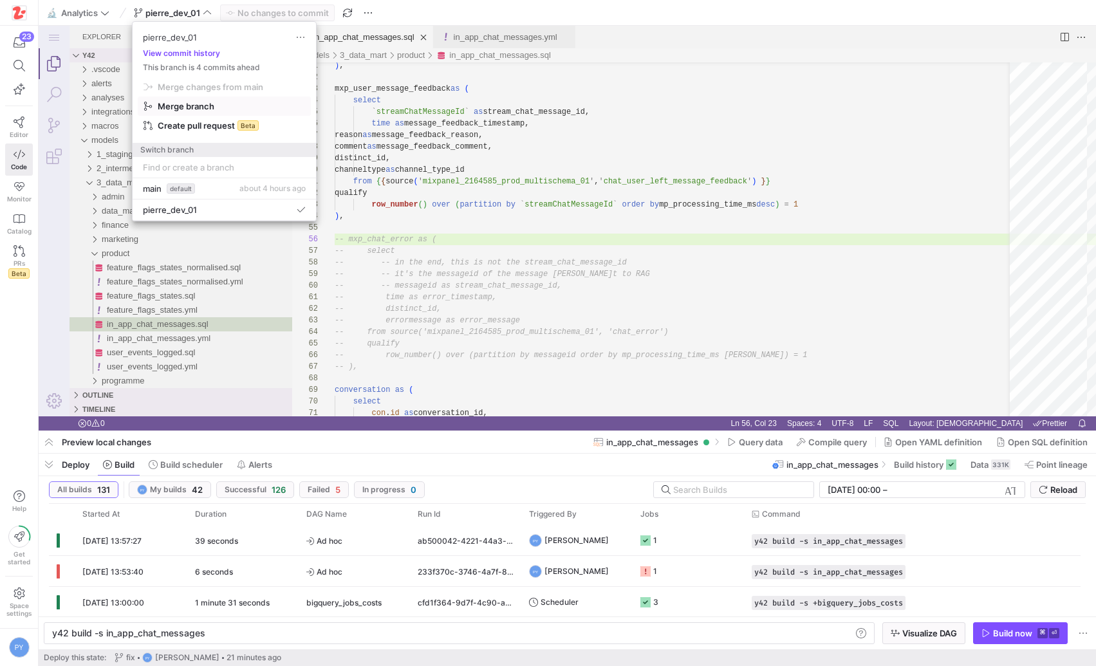
click at [232, 92] on span "Merge branch" at bounding box center [223, 87] width 161 height 10
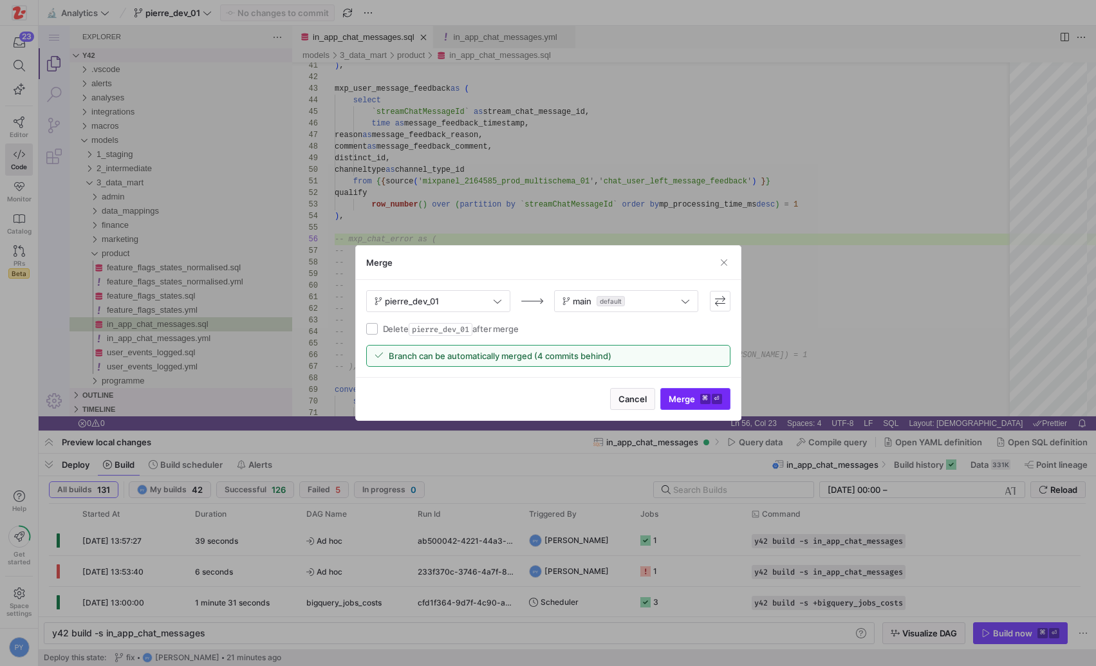
click at [681, 401] on span "Merge ⌘ ⏎" at bounding box center [694, 399] width 53 height 10
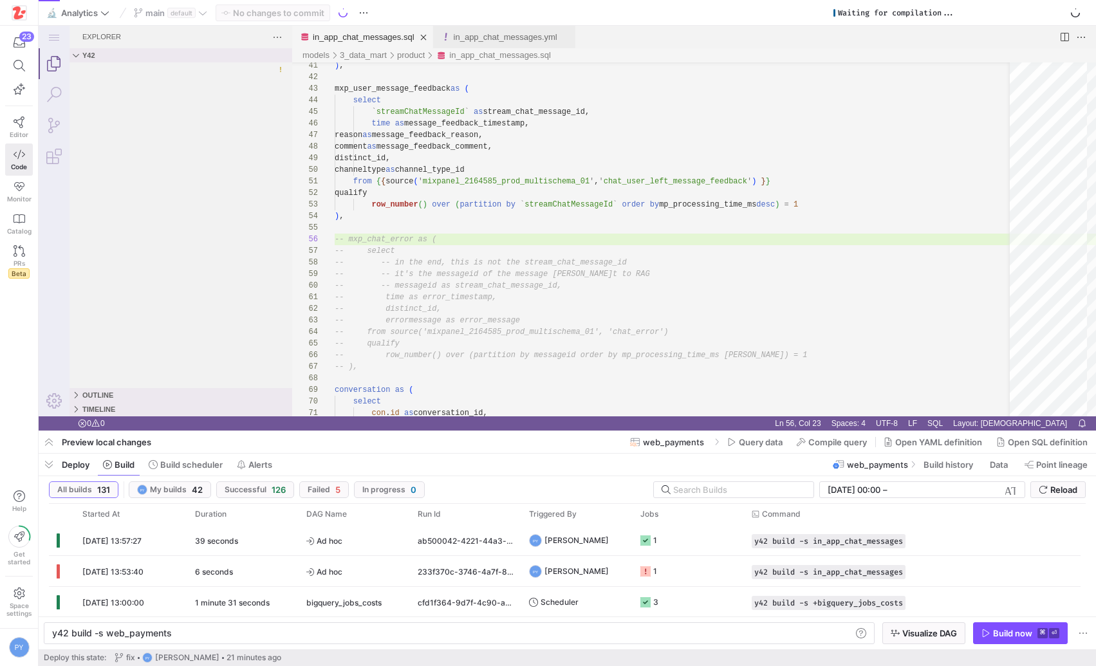
type textarea "y42 build -s web_payments"
